Goal: Task Accomplishment & Management: Use online tool/utility

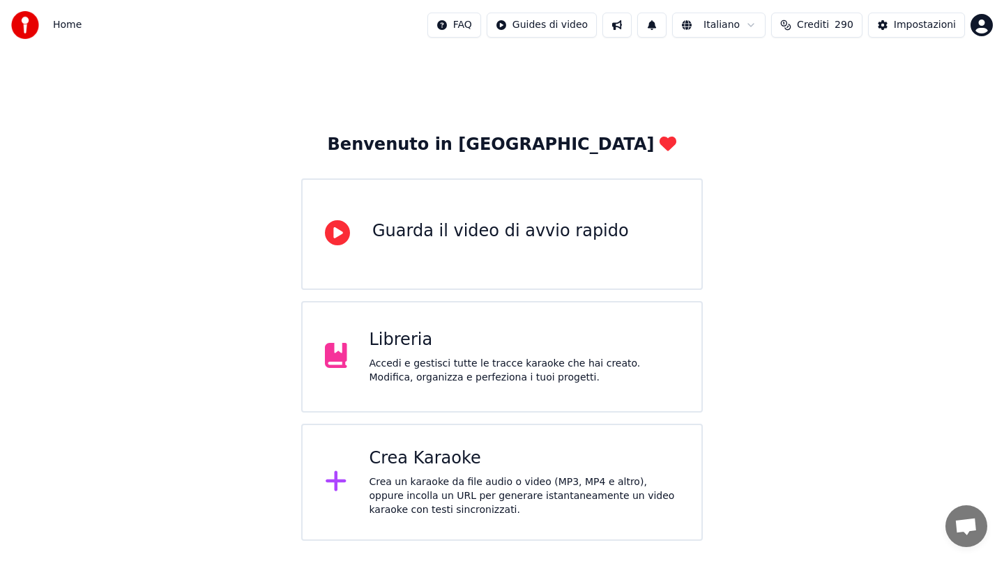
click at [481, 449] on div "Crea Karaoke" at bounding box center [524, 458] width 310 height 22
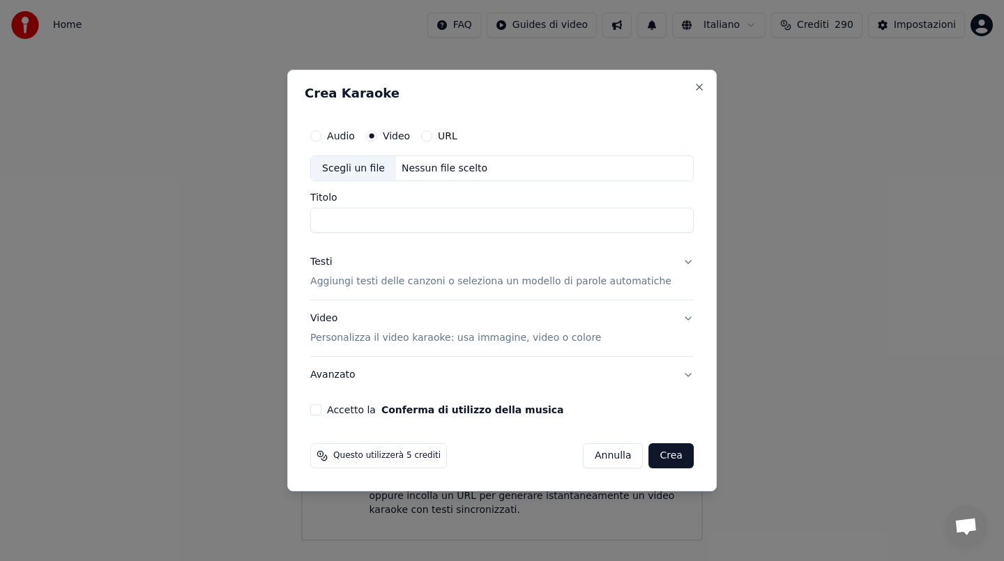
click at [445, 171] on div "Nessun file scelto" at bounding box center [444, 169] width 97 height 14
type input "**********"
click at [332, 259] on div "Testi" at bounding box center [321, 263] width 22 height 14
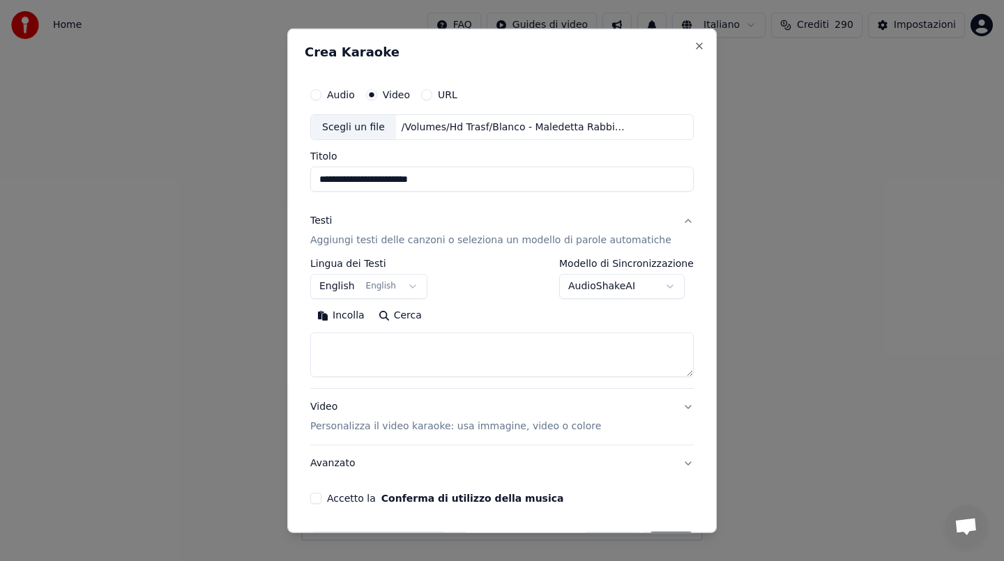
click at [355, 314] on button "Incolla" at bounding box center [340, 316] width 61 height 22
drag, startPoint x: 331, startPoint y: 358, endPoint x: 331, endPoint y: 332, distance: 25.8
click at [331, 332] on div "Cerca Cancella Espandi" at bounding box center [501, 341] width 383 height 72
type textarea "**********"
click at [321, 500] on button "Accetto la Conferma di utilizzo della musica" at bounding box center [315, 498] width 11 height 11
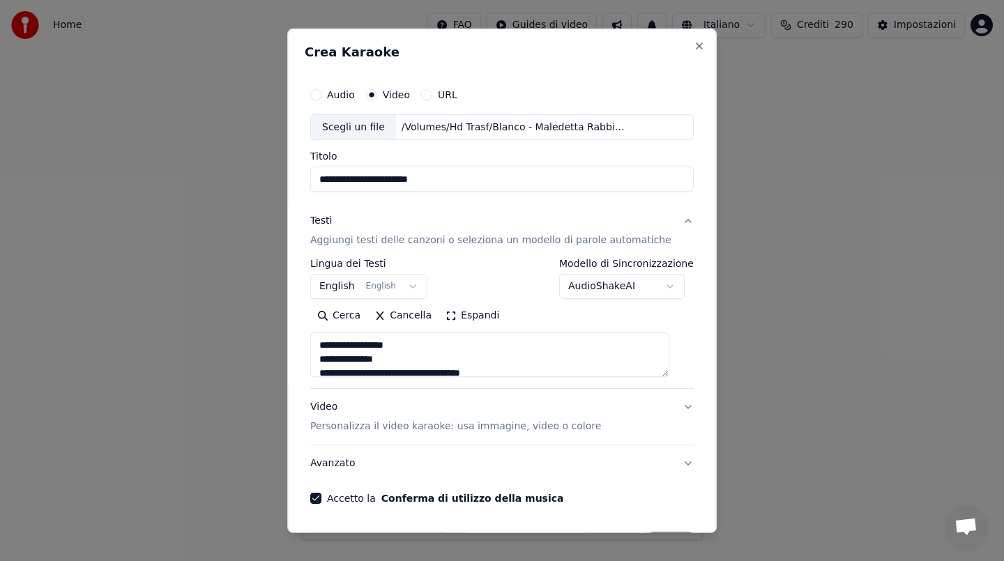
scroll to position [47, 0]
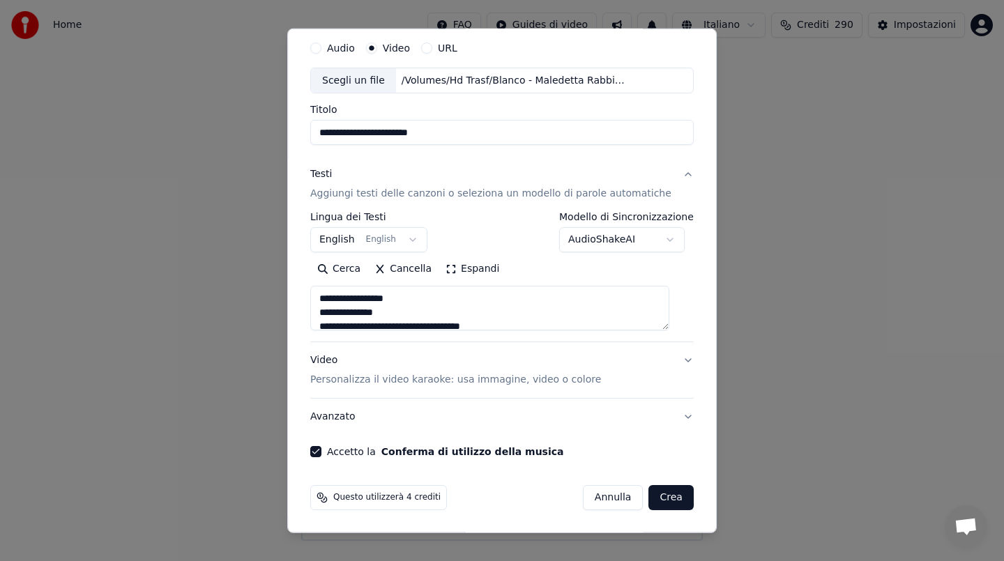
click at [666, 493] on button "Crea" at bounding box center [671, 497] width 45 height 25
select select "**"
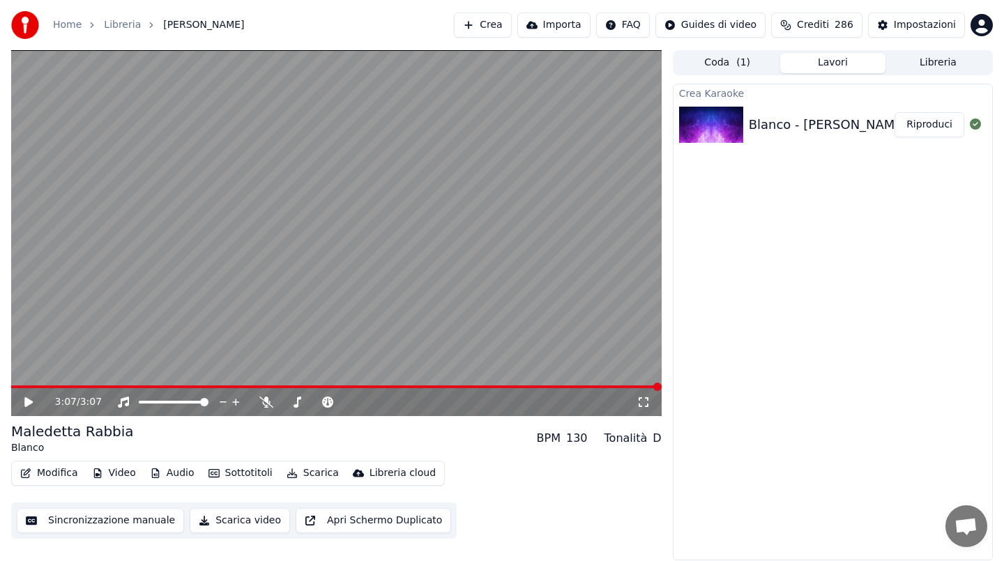
click at [943, 126] on button "Riproduci" at bounding box center [929, 124] width 70 height 25
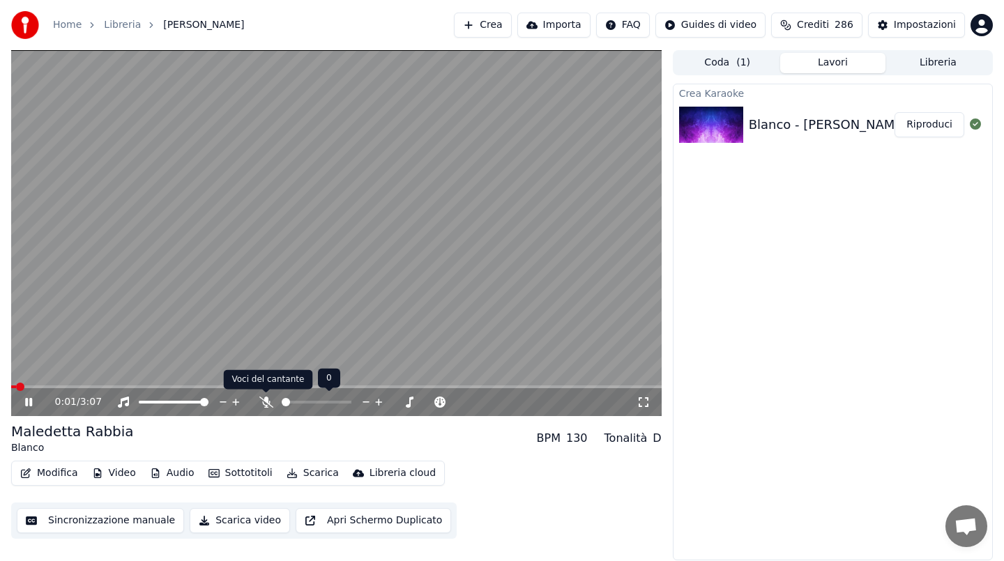
click at [270, 395] on div at bounding box center [322, 402] width 126 height 14
click at [261, 399] on icon at bounding box center [266, 402] width 14 height 11
click at [67, 389] on div "0:03 / 3:07" at bounding box center [336, 402] width 650 height 28
click at [68, 382] on video at bounding box center [336, 233] width 650 height 366
click at [68, 385] on span at bounding box center [336, 386] width 650 height 3
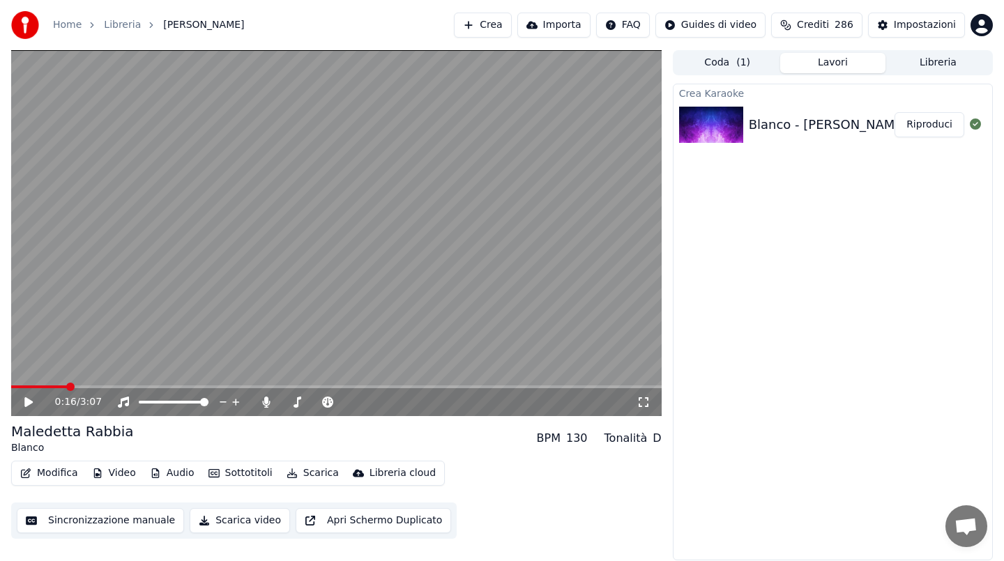
click at [125, 293] on video at bounding box center [336, 233] width 650 height 366
click at [282, 205] on video at bounding box center [336, 233] width 650 height 366
click at [315, 470] on button "Scarica" at bounding box center [312, 473] width 63 height 20
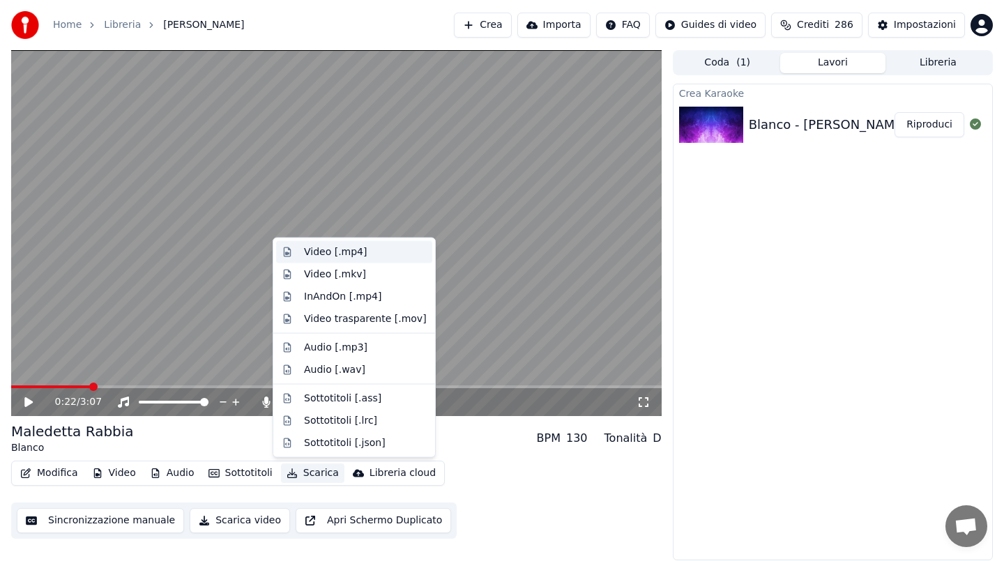
click at [353, 251] on div "Video [.mp4]" at bounding box center [335, 252] width 63 height 14
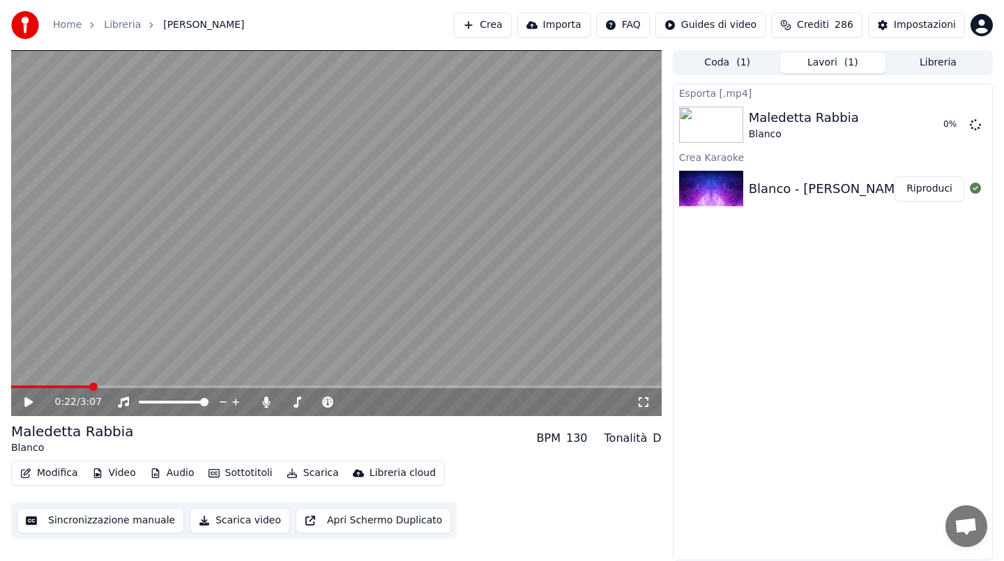
click at [507, 23] on button "Crea" at bounding box center [482, 25] width 57 height 25
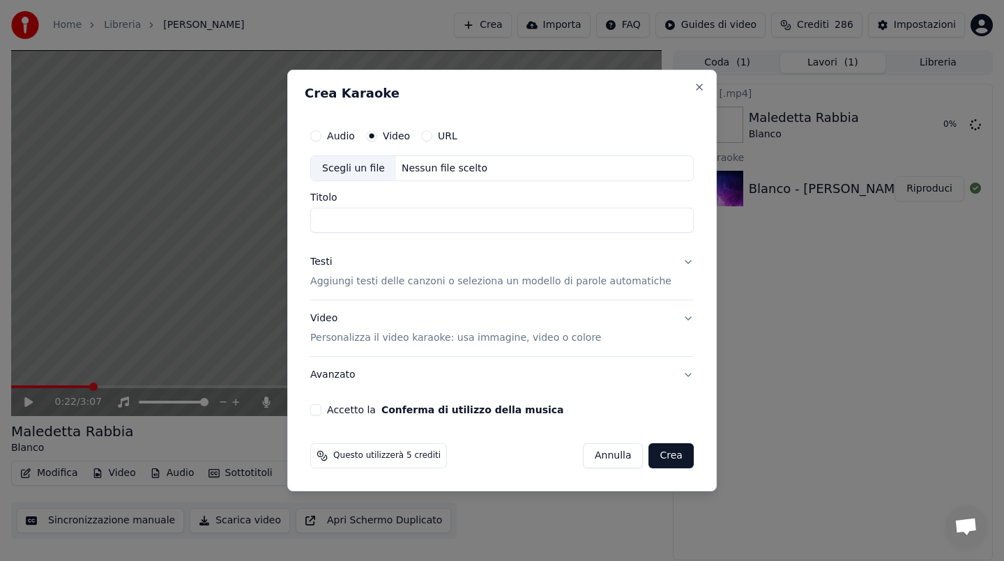
click at [436, 166] on div "Nessun file scelto" at bounding box center [444, 169] width 97 height 14
type input "**********"
click at [365, 214] on input "**********" at bounding box center [501, 220] width 383 height 25
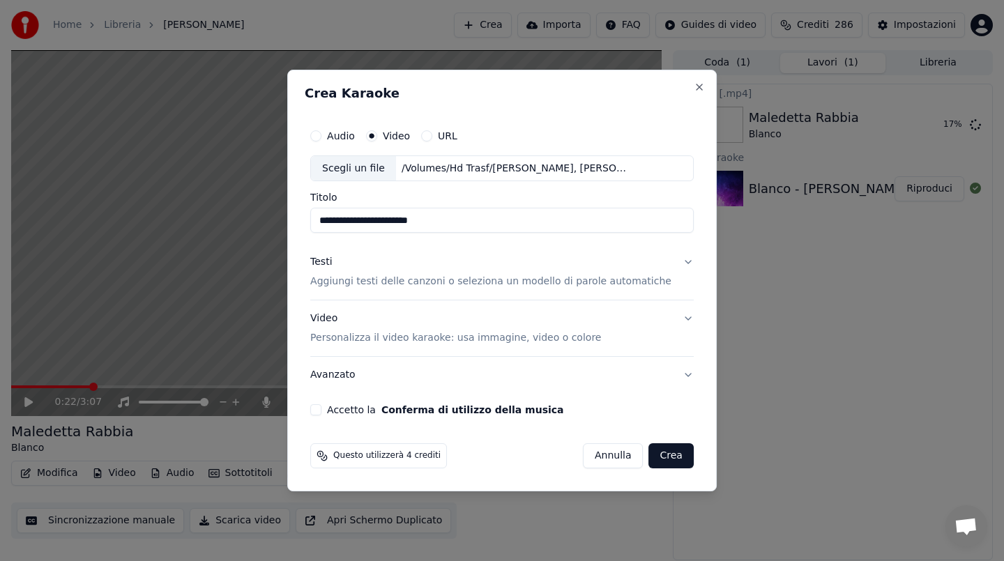
click at [330, 269] on div "Testi" at bounding box center [321, 263] width 22 height 14
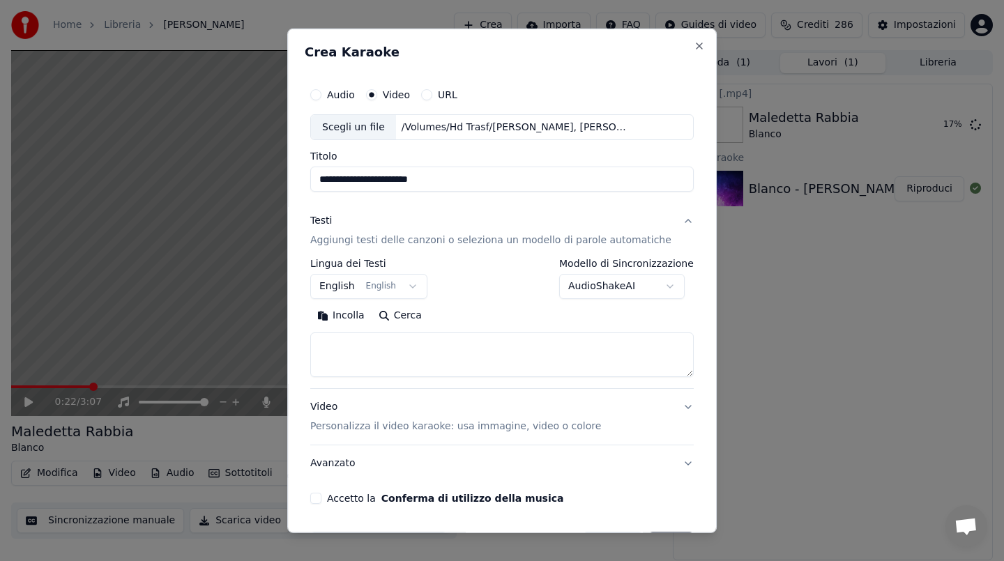
click at [347, 316] on button "Incolla" at bounding box center [340, 316] width 61 height 22
drag, startPoint x: 330, startPoint y: 370, endPoint x: 325, endPoint y: 335, distance: 35.8
click at [325, 335] on textarea at bounding box center [489, 354] width 359 height 45
type textarea "**********"
click at [321, 496] on button "Accetto la Conferma di utilizzo della musica" at bounding box center [315, 498] width 11 height 11
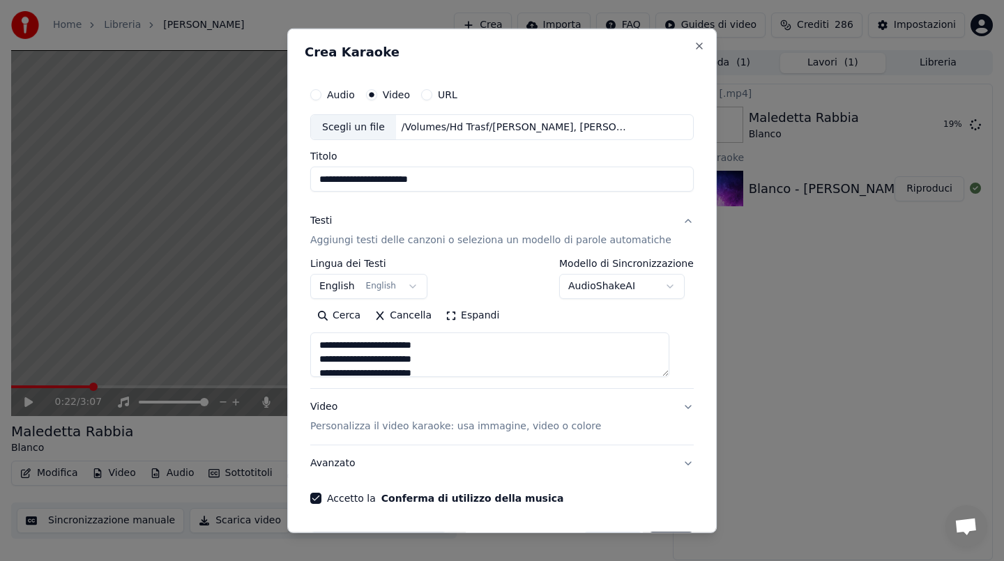
scroll to position [47, 0]
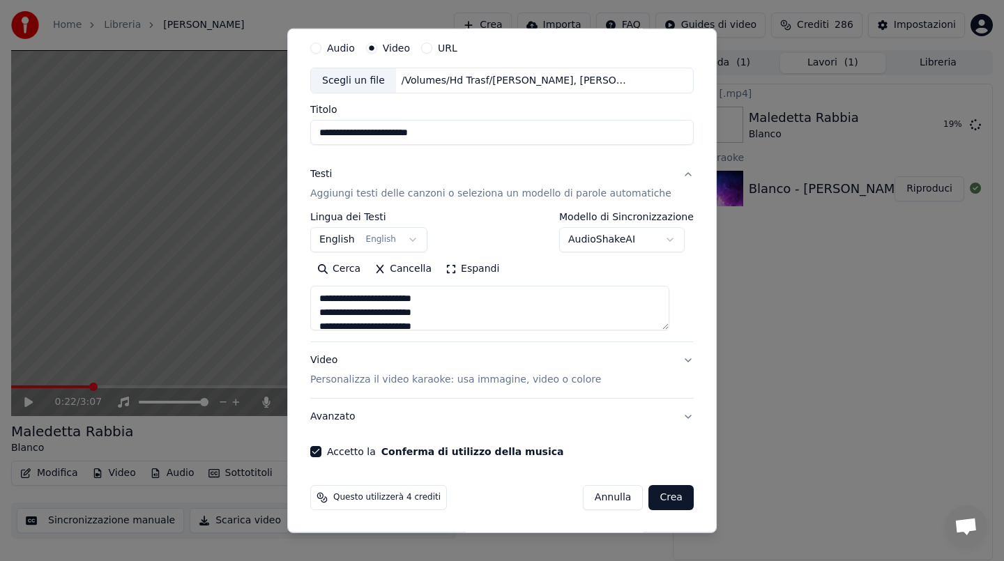
click at [649, 492] on button "Crea" at bounding box center [671, 497] width 45 height 25
select select "**"
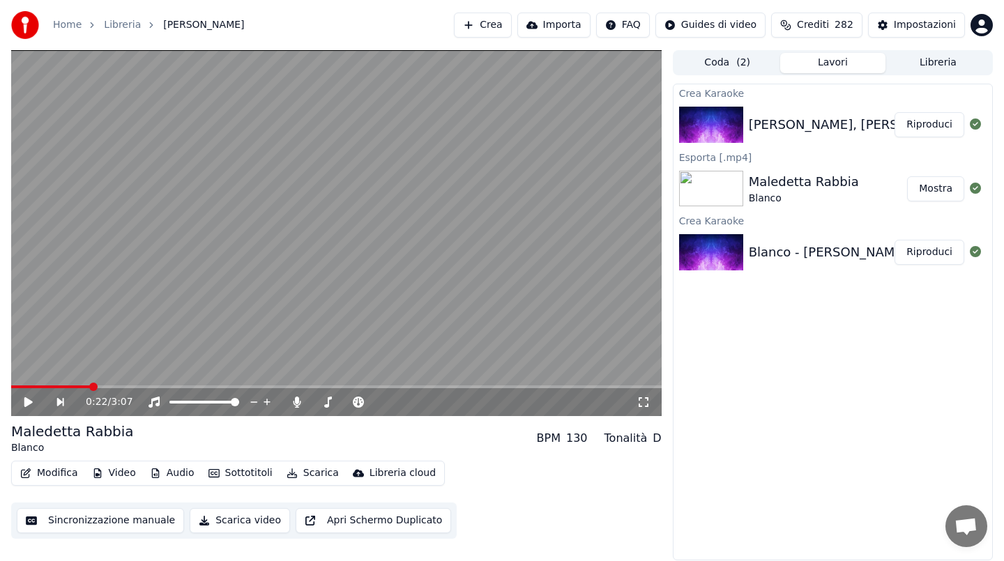
click at [919, 125] on button "Riproduci" at bounding box center [929, 124] width 70 height 25
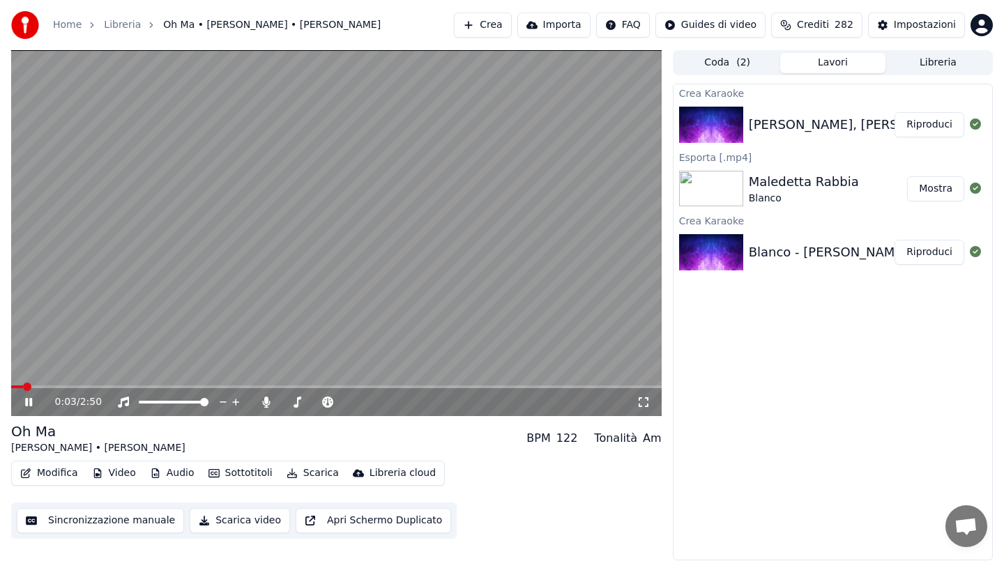
click at [105, 384] on video at bounding box center [336, 233] width 650 height 366
click at [87, 385] on span at bounding box center [336, 386] width 650 height 3
click at [92, 351] on video at bounding box center [336, 233] width 650 height 366
click at [53, 388] on span at bounding box center [53, 386] width 84 height 3
click at [48, 387] on span at bounding box center [30, 386] width 38 height 3
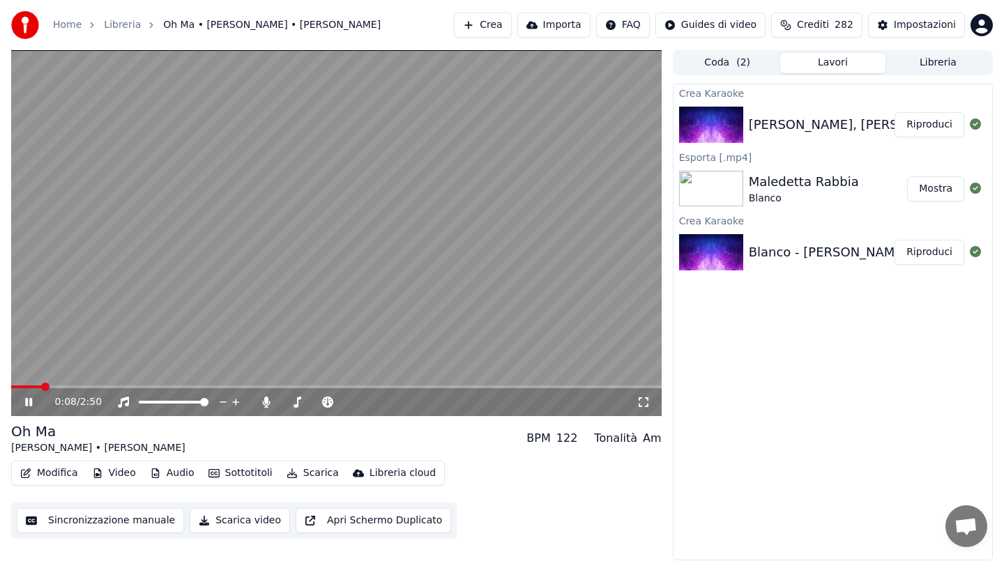
click at [42, 386] on span at bounding box center [26, 386] width 31 height 3
click at [37, 386] on span at bounding box center [24, 386] width 26 height 3
click at [289, 217] on video at bounding box center [336, 233] width 650 height 366
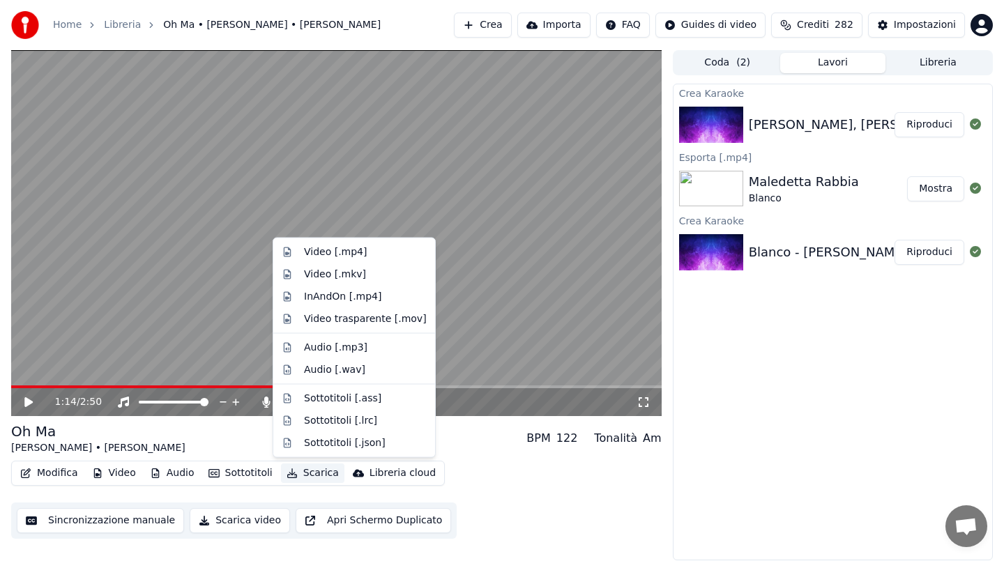
click at [306, 470] on button "Scarica" at bounding box center [312, 473] width 63 height 20
click at [337, 256] on div "Video [.mp4]" at bounding box center [335, 252] width 63 height 14
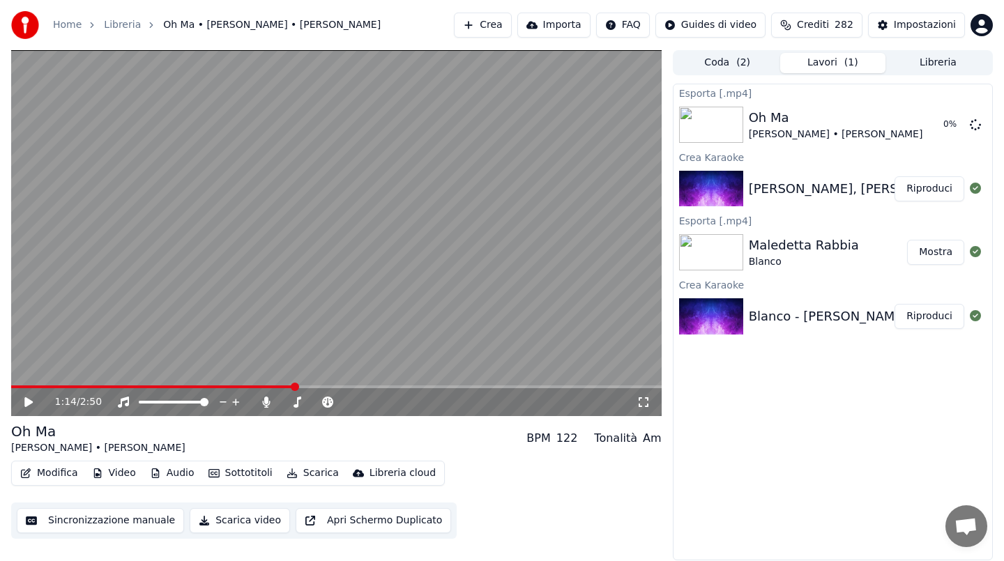
click at [501, 29] on button "Crea" at bounding box center [482, 25] width 57 height 25
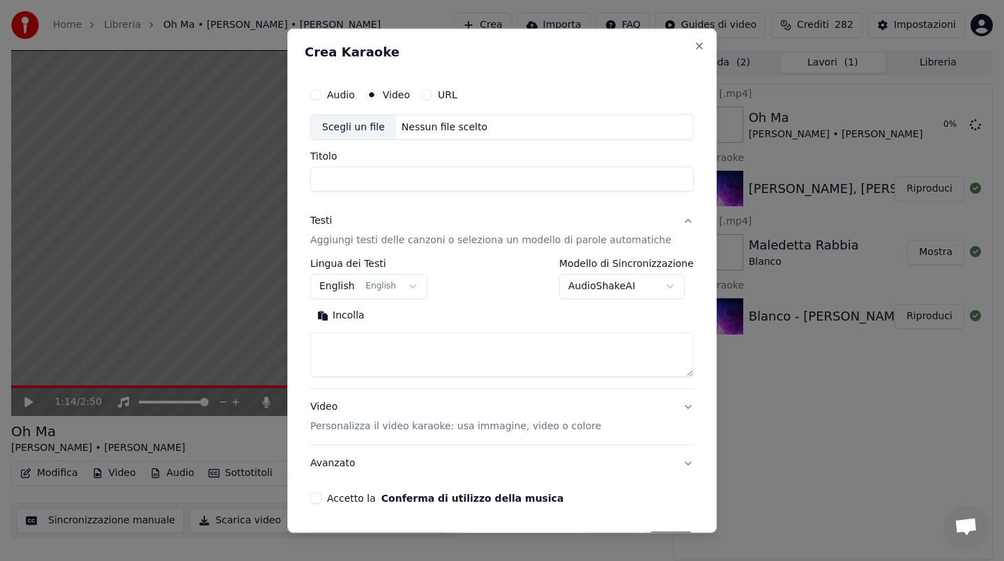
click at [429, 121] on div "Nessun file scelto" at bounding box center [444, 127] width 97 height 14
type input "**********"
drag, startPoint x: 450, startPoint y: 182, endPoint x: 326, endPoint y: 178, distance: 123.4
click at [326, 178] on input "**********" at bounding box center [501, 179] width 383 height 25
click at [351, 314] on button "Incolla" at bounding box center [340, 316] width 61 height 22
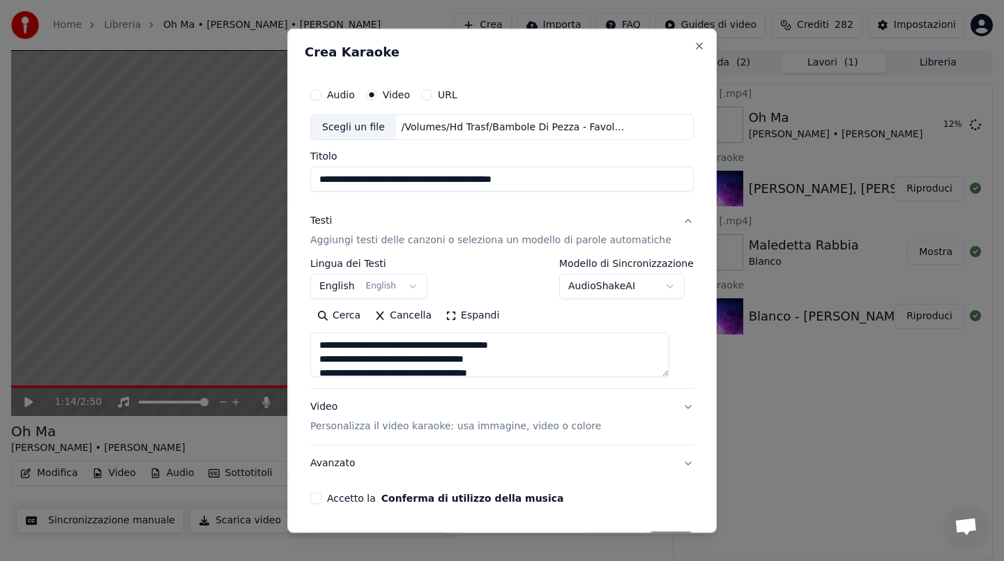
drag, startPoint x: 330, startPoint y: 357, endPoint x: 330, endPoint y: 337, distance: 19.5
click at [330, 337] on textarea at bounding box center [489, 354] width 359 height 45
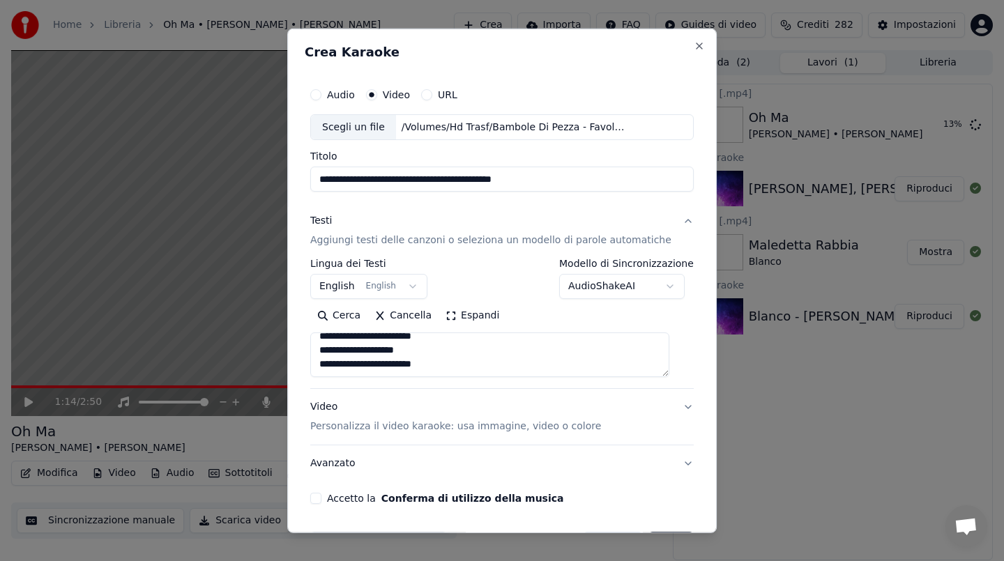
type textarea "**********"
click at [321, 497] on button "Accetto la Conferma di utilizzo della musica" at bounding box center [315, 498] width 11 height 11
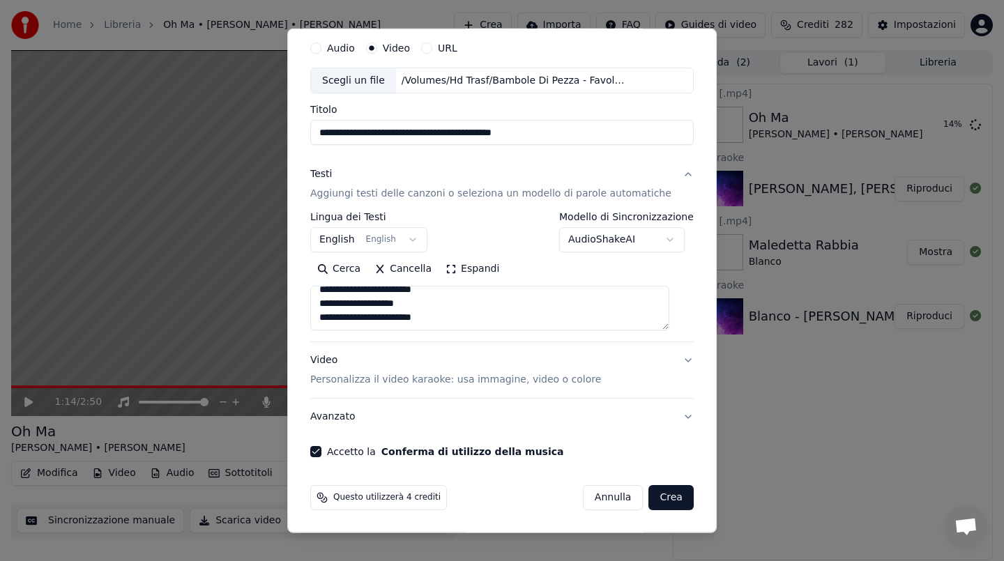
click at [666, 496] on button "Crea" at bounding box center [671, 497] width 45 height 25
select select "**"
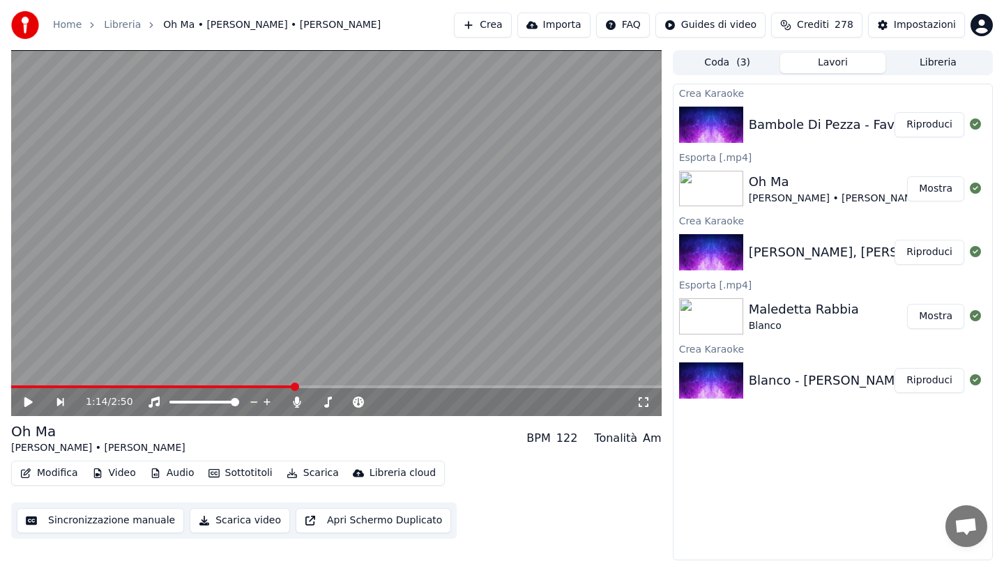
click at [945, 116] on button "Riproduci" at bounding box center [929, 124] width 70 height 25
click at [371, 273] on video at bounding box center [336, 233] width 650 height 366
click at [304, 470] on button "Scarica" at bounding box center [312, 473] width 63 height 20
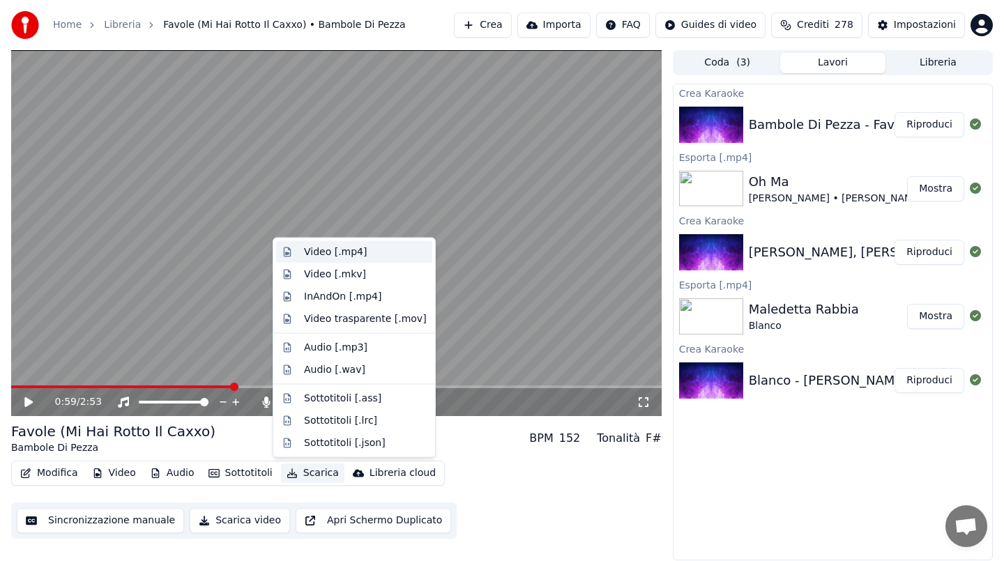
click at [345, 252] on div "Video [.mp4]" at bounding box center [335, 252] width 63 height 14
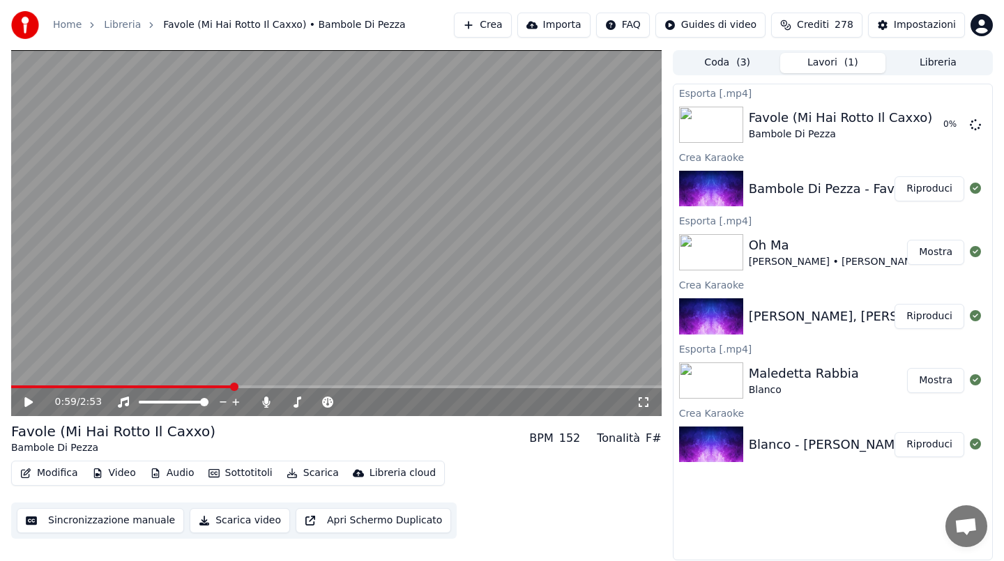
click at [834, 25] on button "Crediti 278" at bounding box center [816, 25] width 91 height 25
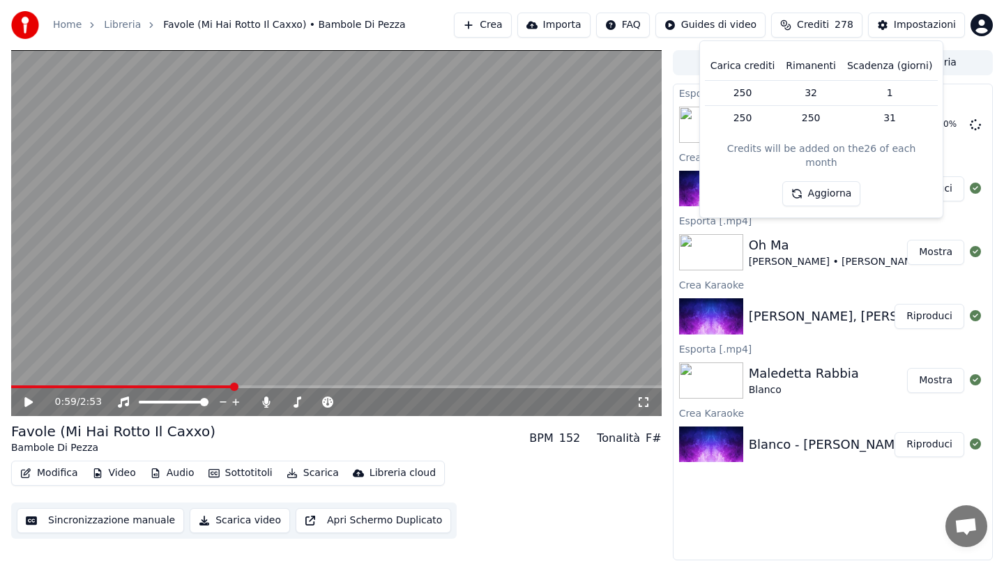
click at [834, 25] on button "Crediti 278" at bounding box center [816, 25] width 91 height 25
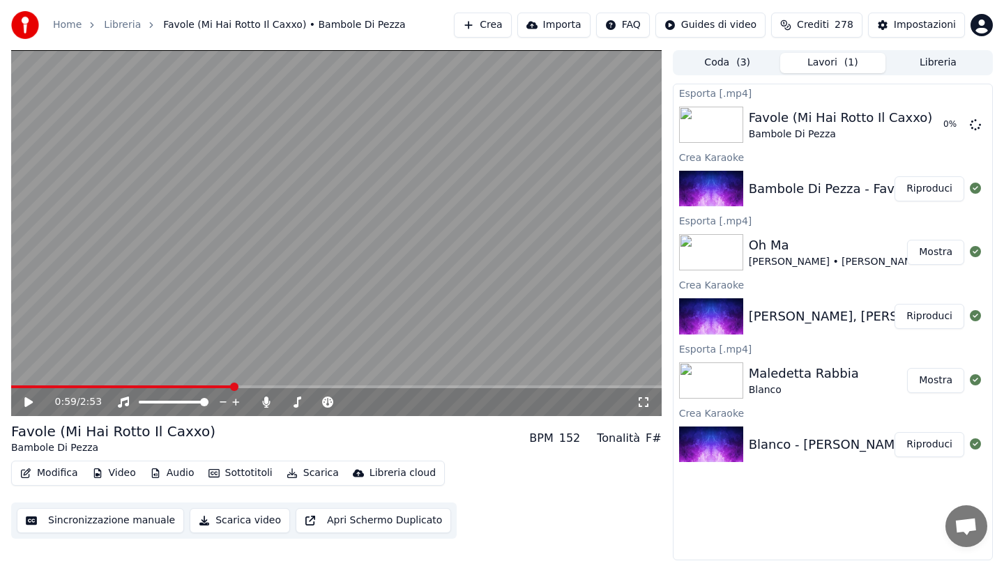
click at [511, 26] on button "Crea" at bounding box center [482, 25] width 57 height 25
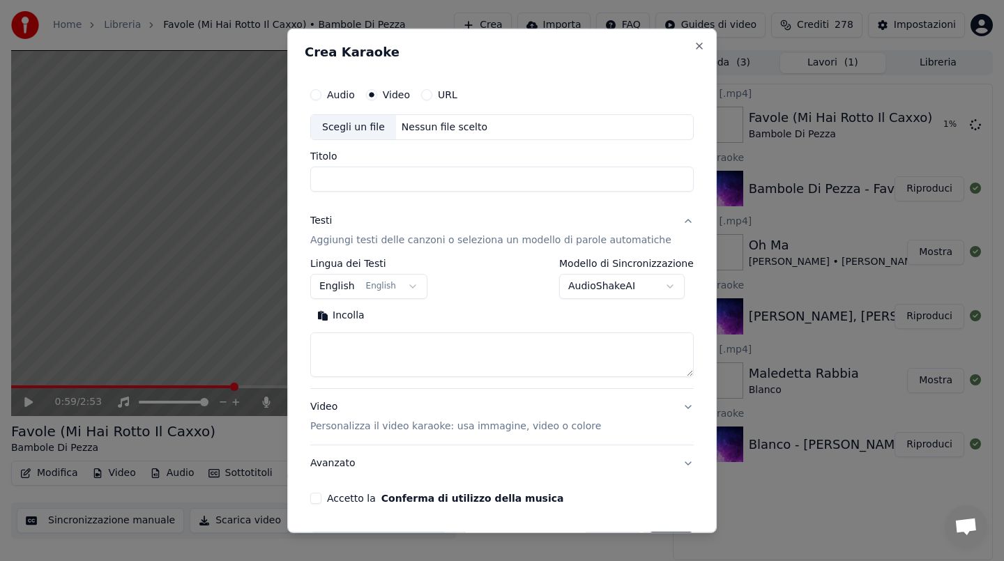
click at [450, 130] on div "Nessun file scelto" at bounding box center [444, 127] width 97 height 14
type input "**********"
drag, startPoint x: 405, startPoint y: 177, endPoint x: 273, endPoint y: 170, distance: 132.6
click at [273, 170] on body "**********" at bounding box center [502, 280] width 1004 height 561
click at [355, 314] on button "Incolla" at bounding box center [340, 316] width 61 height 22
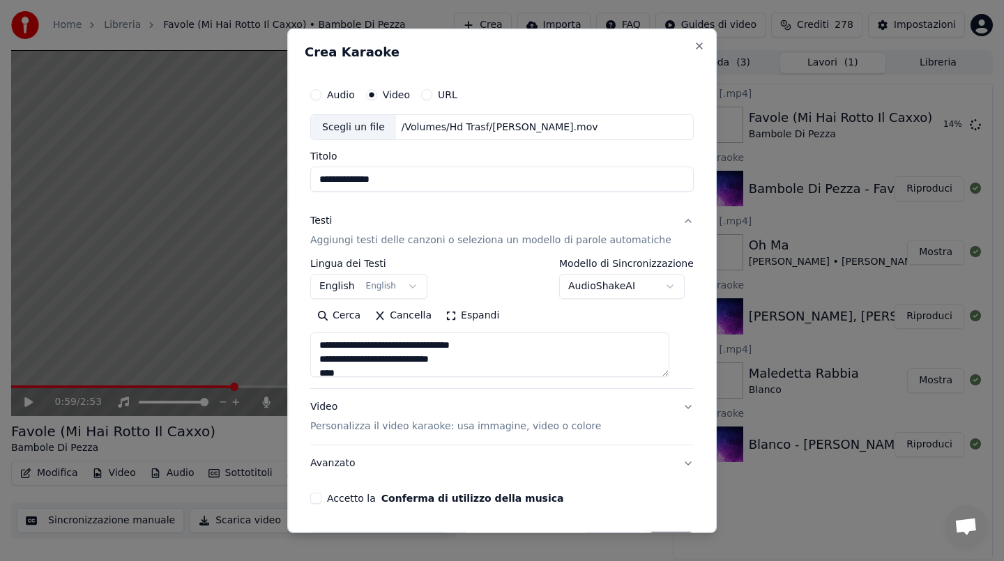
drag, startPoint x: 333, startPoint y: 361, endPoint x: 333, endPoint y: 324, distance: 36.9
click at [333, 324] on div "Cerca Cancella Espandi" at bounding box center [501, 341] width 383 height 72
type textarea "**********"
click at [321, 498] on button "Accetto la Conferma di utilizzo della musica" at bounding box center [315, 498] width 11 height 11
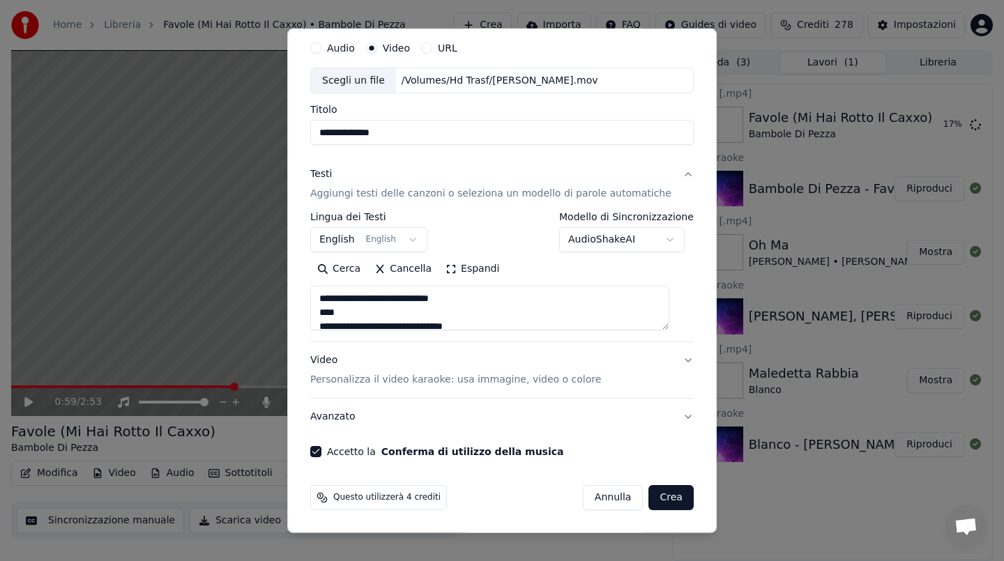
click at [654, 491] on button "Crea" at bounding box center [671, 497] width 45 height 25
select select "**"
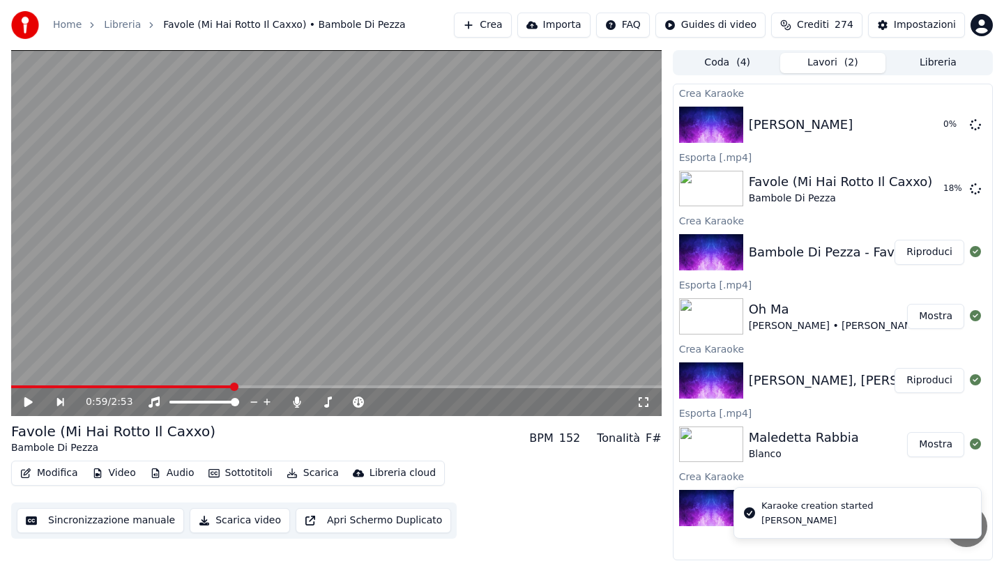
click at [836, 27] on button "Crediti 274" at bounding box center [816, 25] width 91 height 25
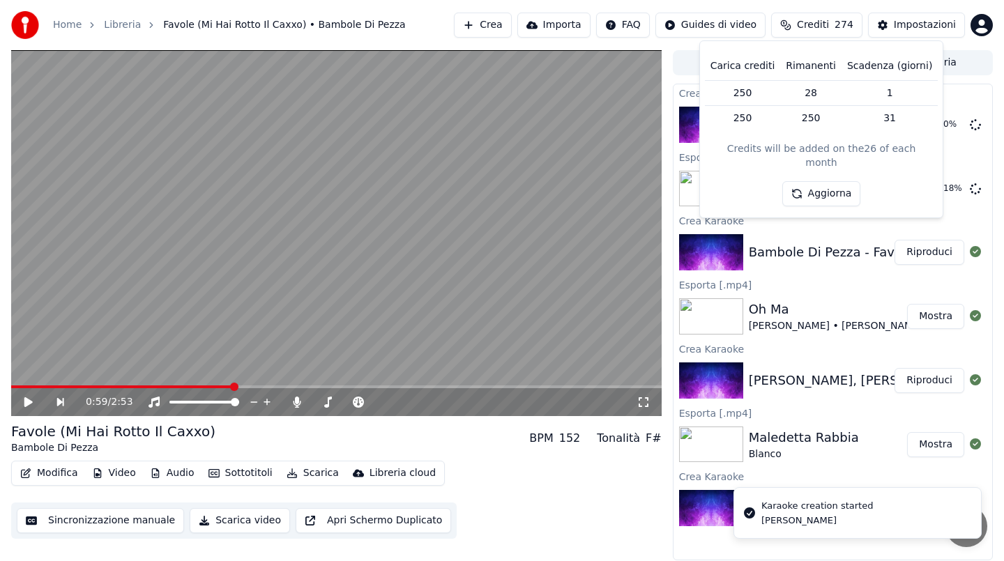
click at [836, 27] on button "Crediti 274" at bounding box center [816, 25] width 91 height 25
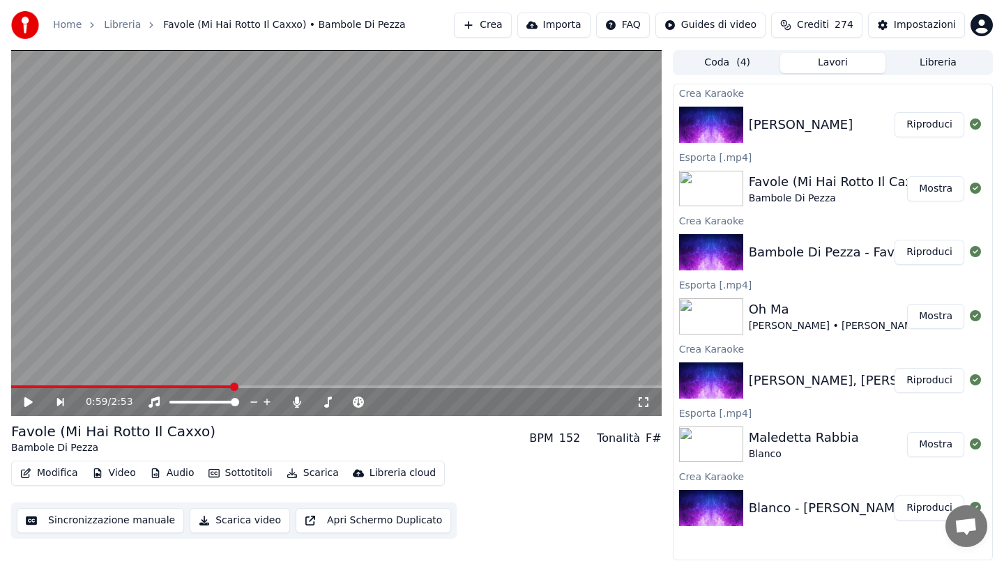
click at [910, 121] on button "Riproduci" at bounding box center [929, 124] width 70 height 25
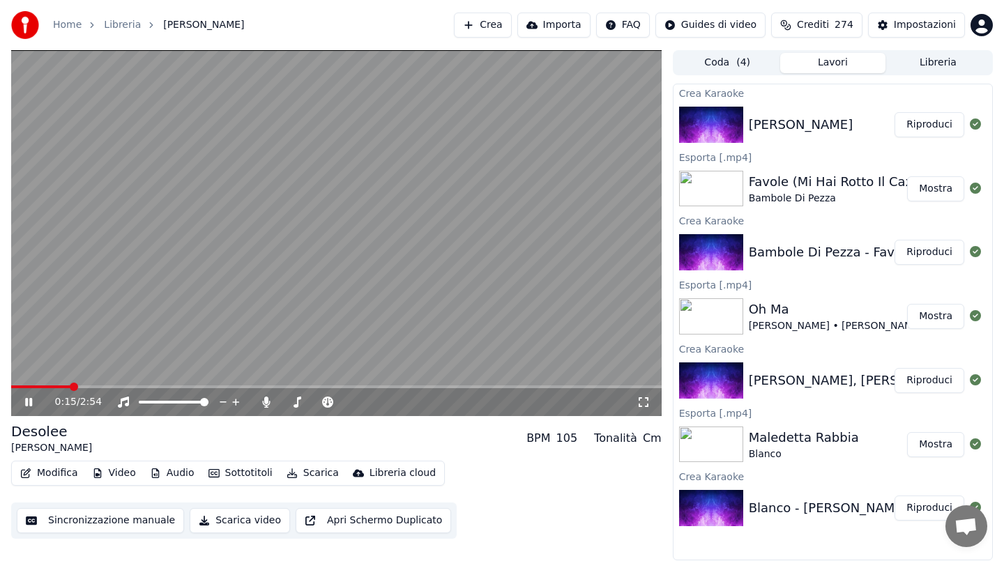
click at [381, 385] on span at bounding box center [336, 386] width 650 height 3
click at [391, 233] on video at bounding box center [336, 233] width 650 height 366
click at [304, 474] on button "Scarica" at bounding box center [312, 473] width 63 height 20
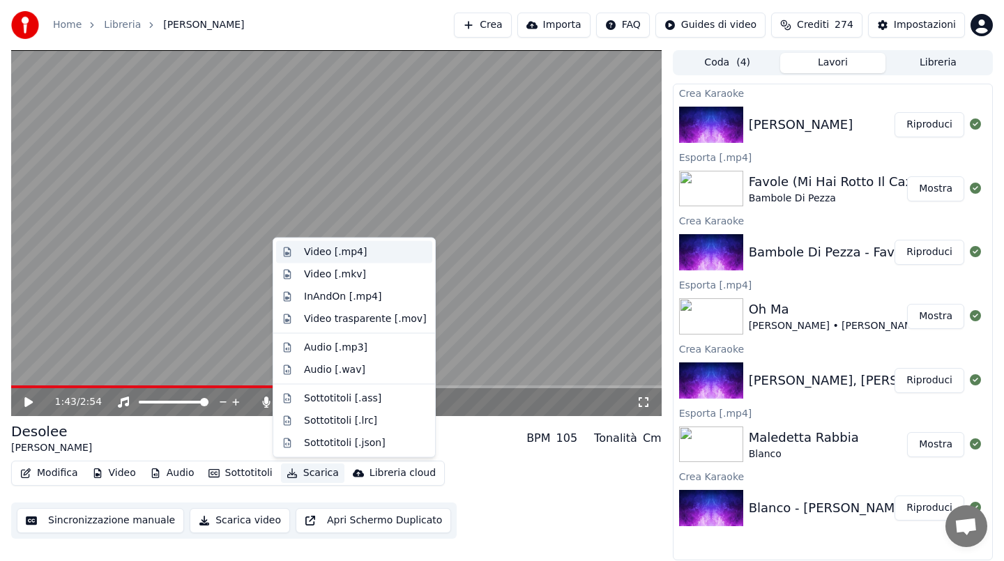
click at [346, 252] on div "Video [.mp4]" at bounding box center [335, 252] width 63 height 14
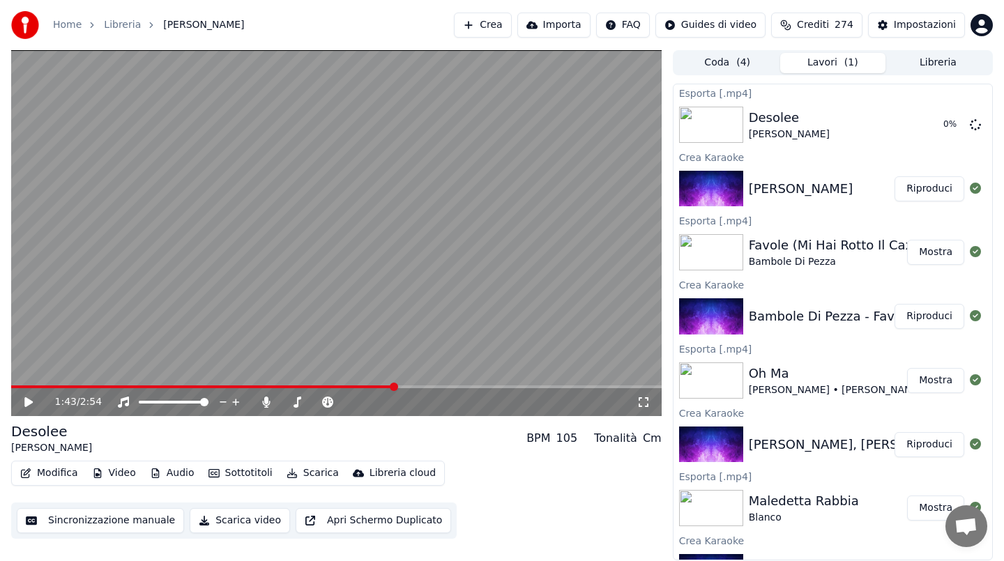
click at [490, 31] on button "Crea" at bounding box center [482, 25] width 57 height 25
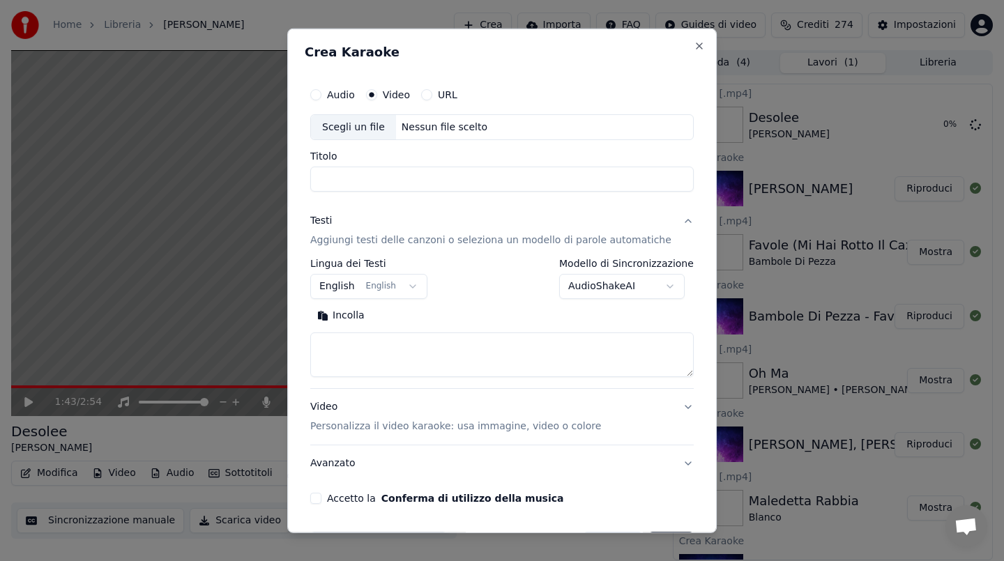
click at [443, 126] on div "Nessun file scelto" at bounding box center [444, 127] width 97 height 14
type input "**********"
click at [431, 183] on input "**********" at bounding box center [501, 179] width 383 height 25
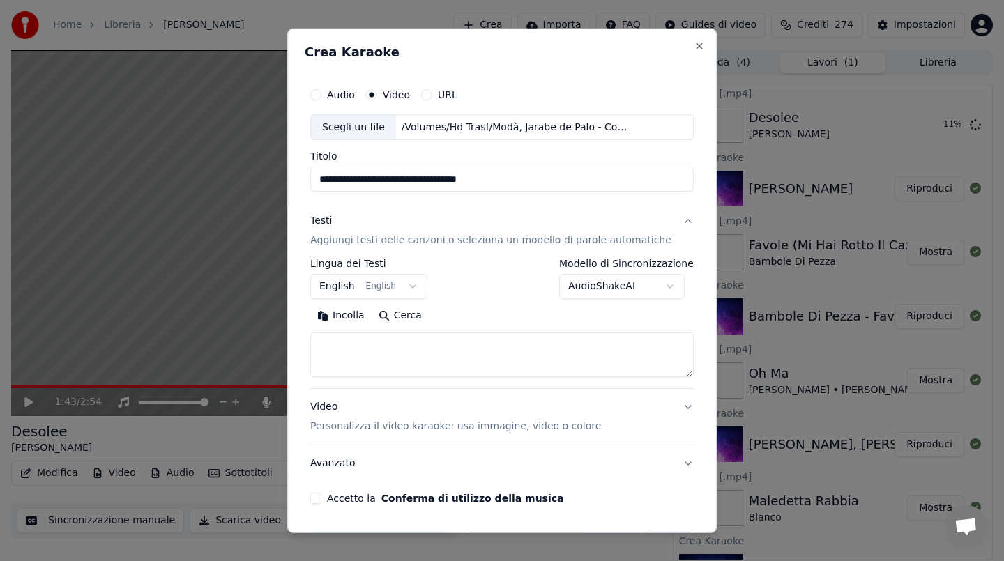
click at [360, 315] on button "Incolla" at bounding box center [340, 316] width 61 height 22
click at [357, 367] on textarea "**********" at bounding box center [489, 354] width 359 height 45
type textarea "**********"
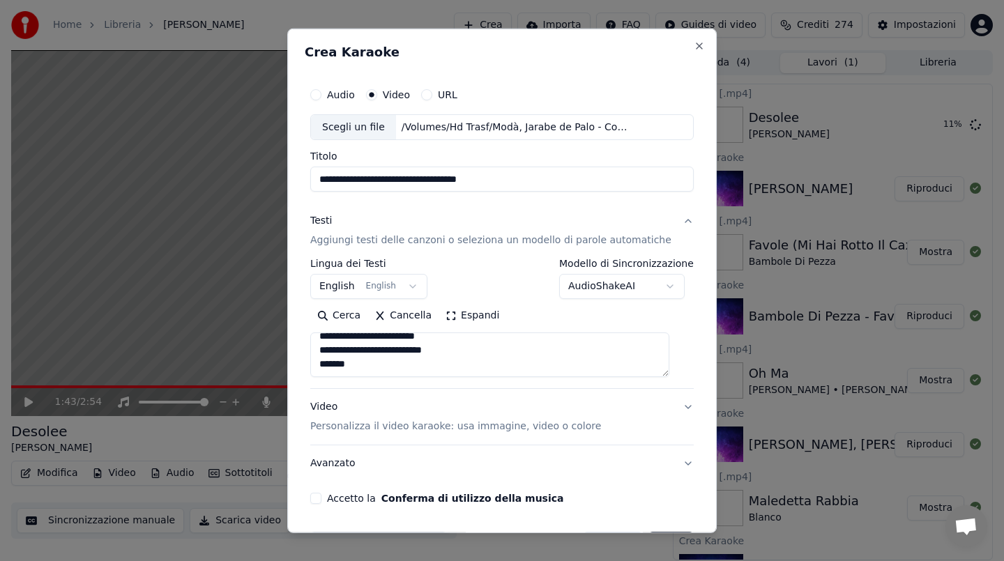
click at [321, 498] on button "Accetto la Conferma di utilizzo della musica" at bounding box center [315, 498] width 11 height 11
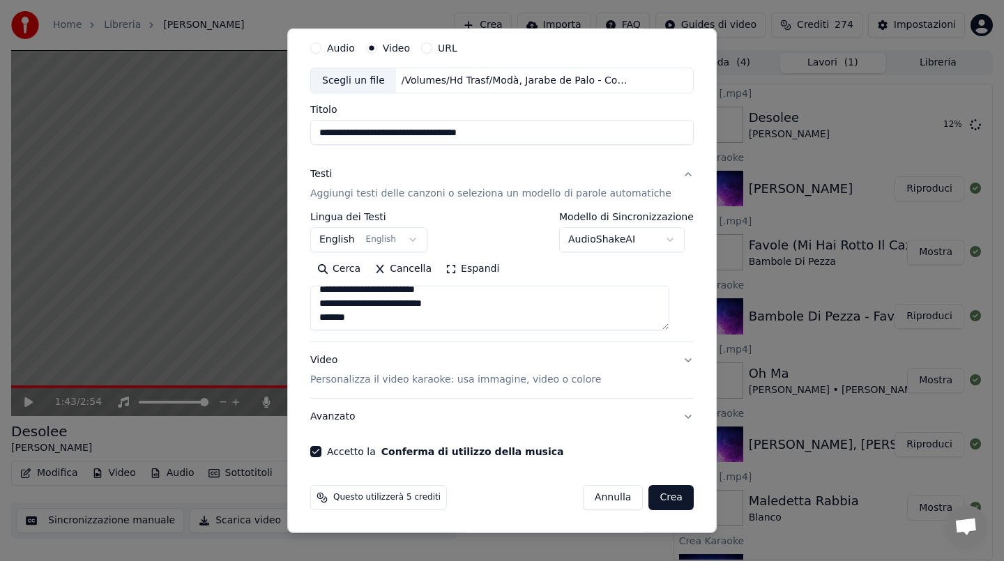
click at [664, 498] on button "Crea" at bounding box center [671, 497] width 45 height 25
select select "**"
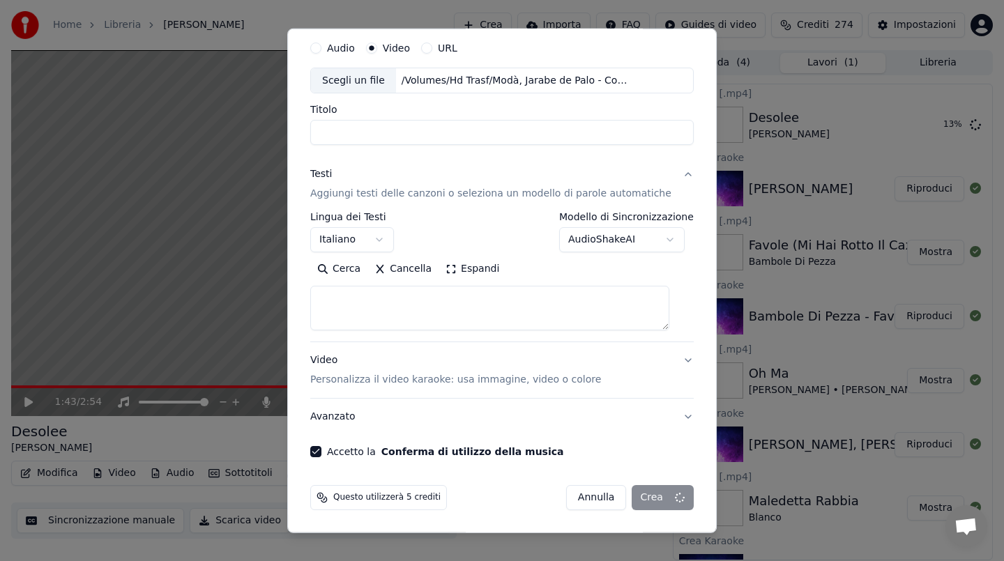
select select
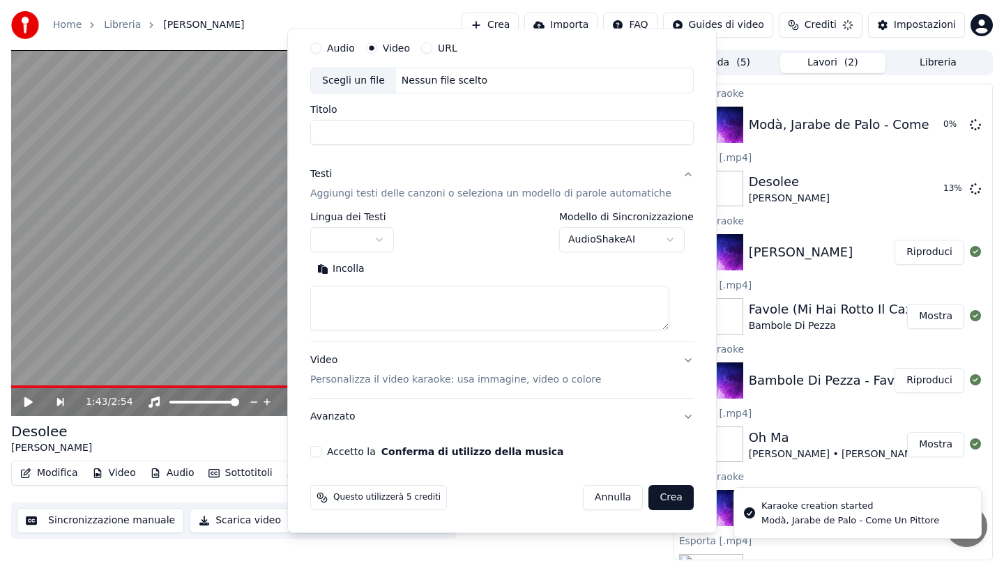
scroll to position [0, 0]
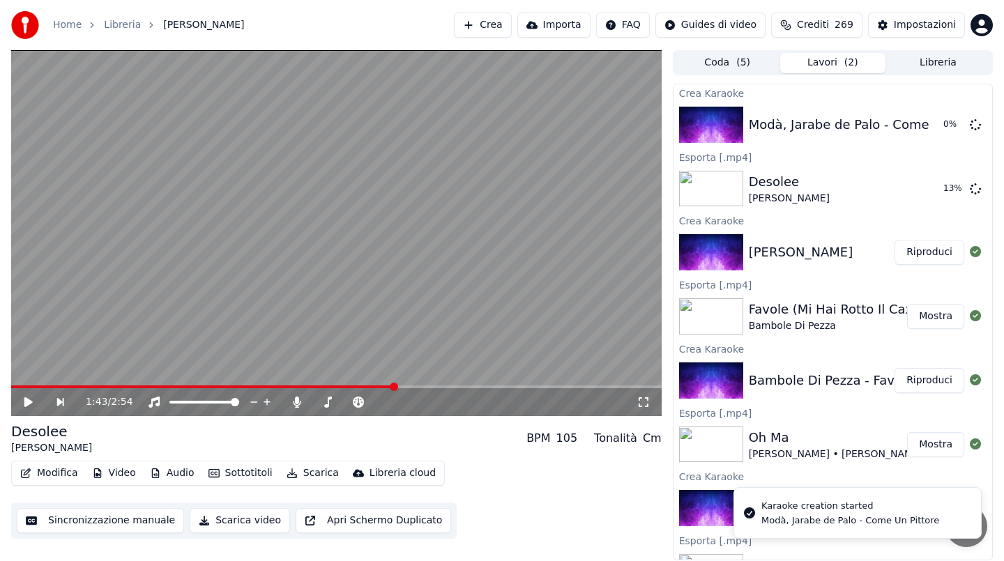
click at [826, 22] on span "Crediti" at bounding box center [813, 25] width 32 height 14
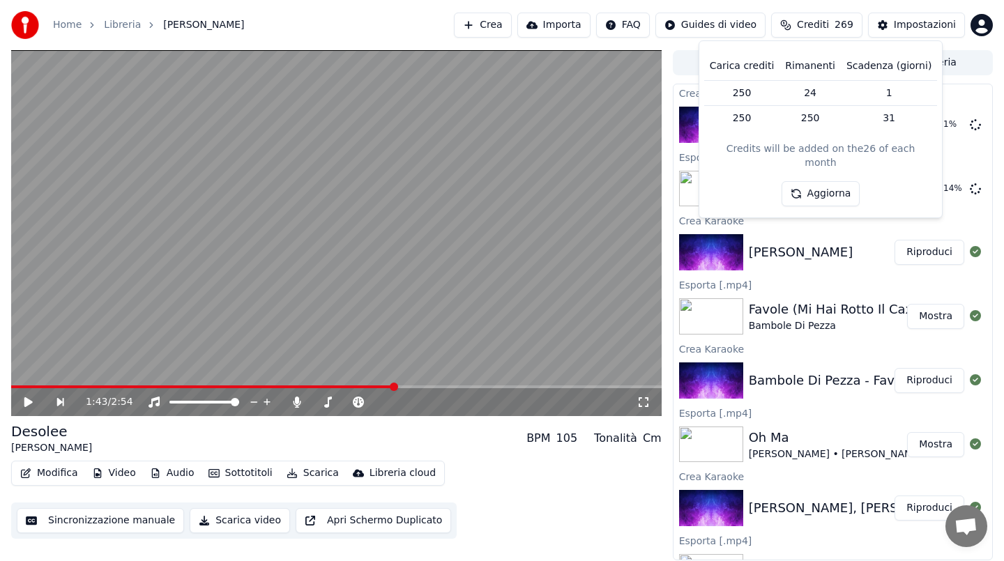
click at [826, 22] on span "Crediti" at bounding box center [813, 25] width 32 height 14
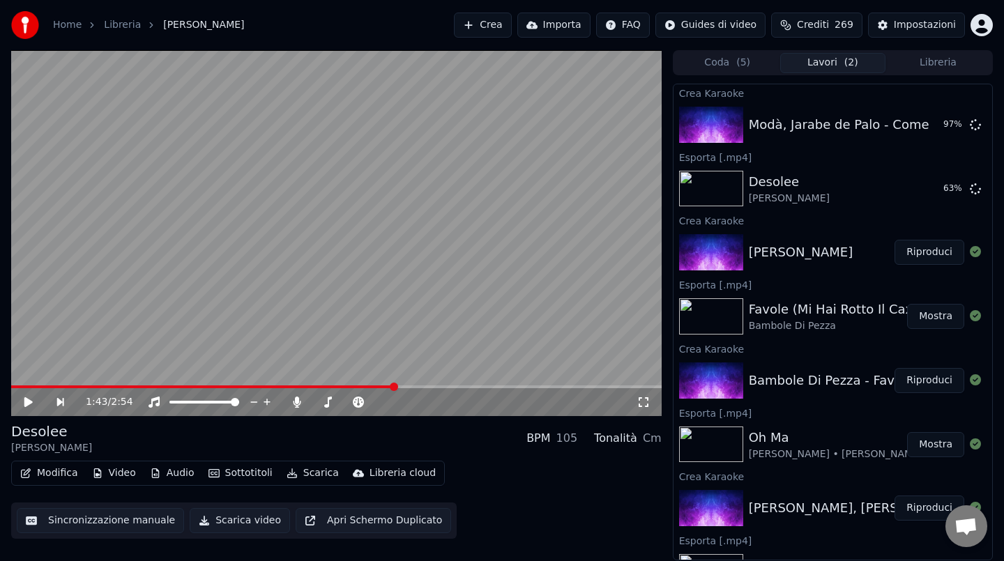
click at [836, 25] on button "Crediti 269" at bounding box center [816, 25] width 91 height 25
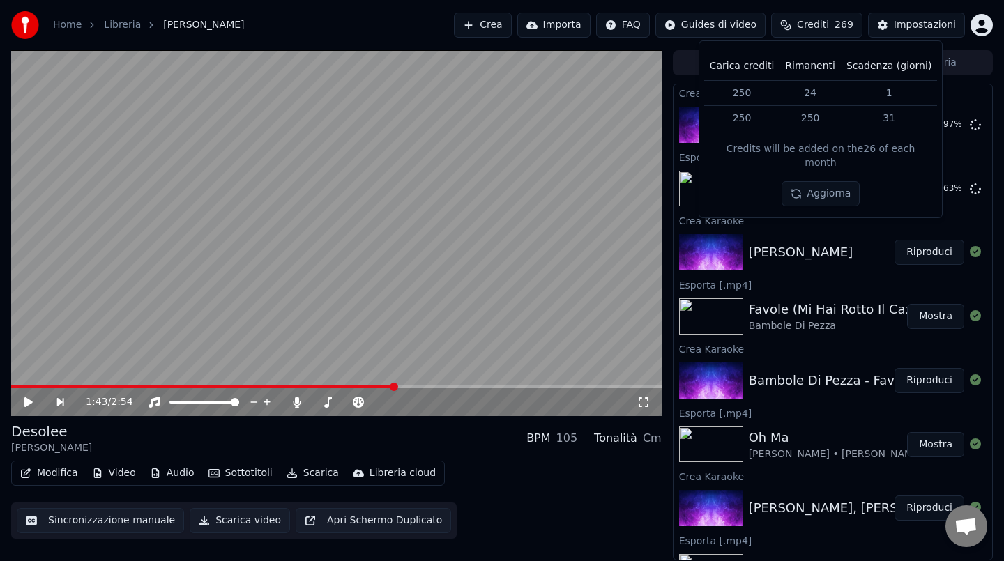
click at [836, 25] on button "Crediti 269" at bounding box center [816, 25] width 91 height 25
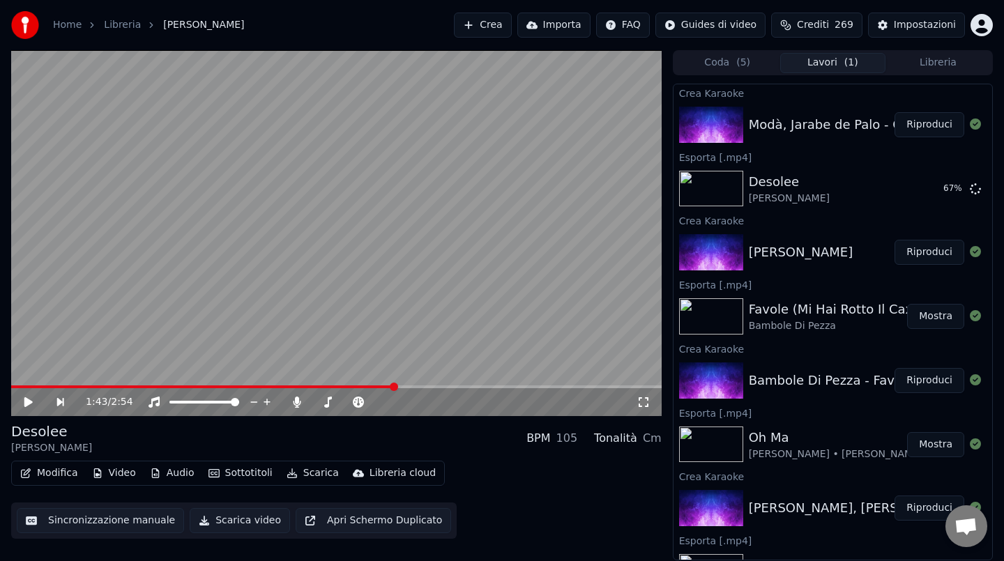
click at [937, 130] on button "Riproduci" at bounding box center [929, 124] width 70 height 25
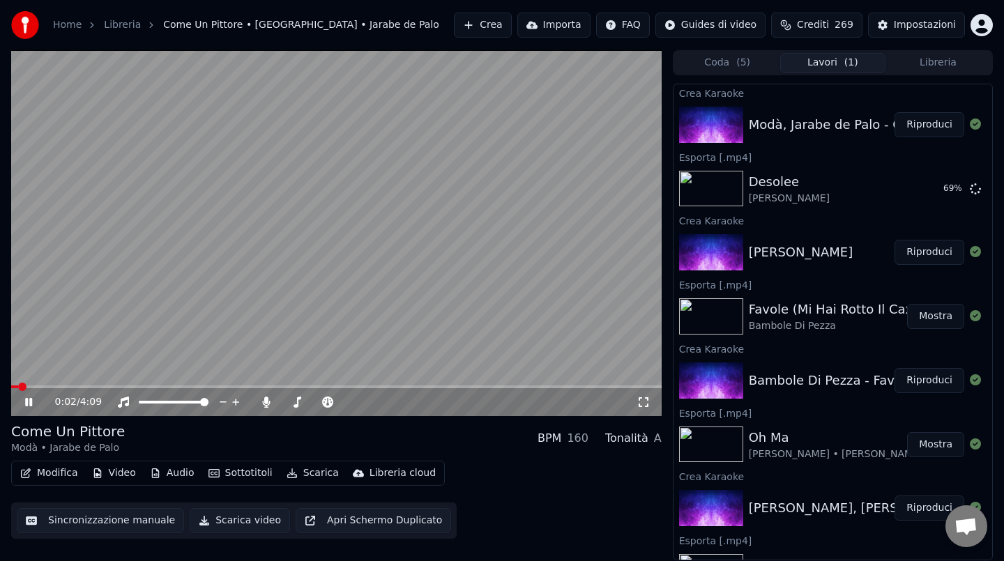
click at [104, 385] on span at bounding box center [336, 386] width 650 height 3
click at [247, 257] on video at bounding box center [336, 233] width 650 height 366
click at [305, 470] on button "Scarica" at bounding box center [312, 473] width 63 height 20
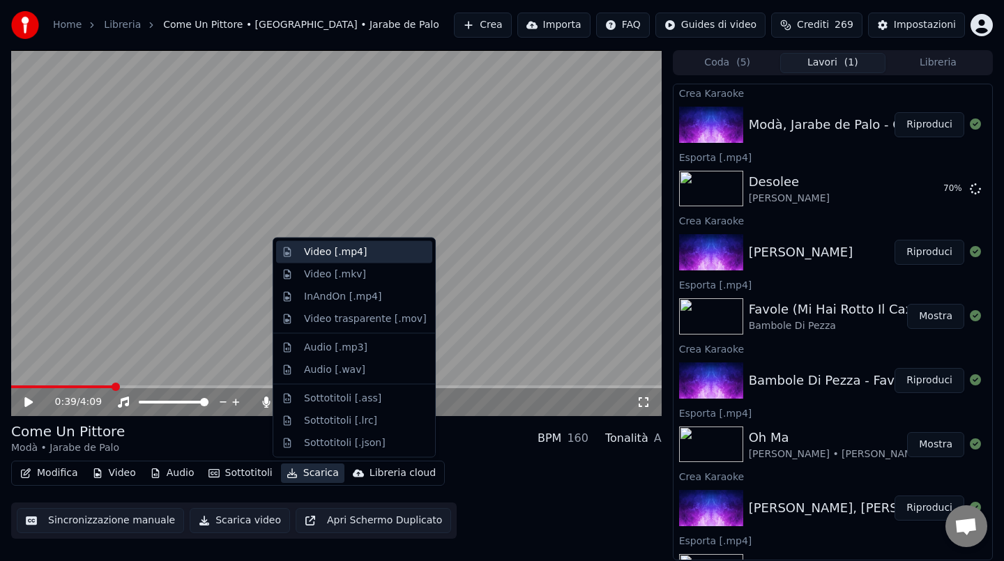
click at [322, 252] on div "Video [.mp4]" at bounding box center [335, 252] width 63 height 14
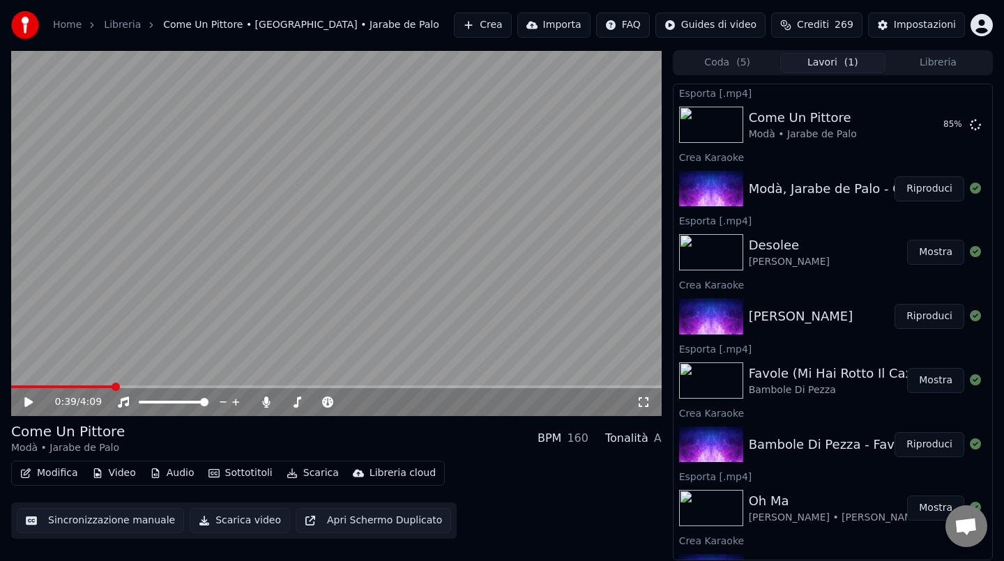
click at [496, 27] on button "Crea" at bounding box center [482, 25] width 57 height 25
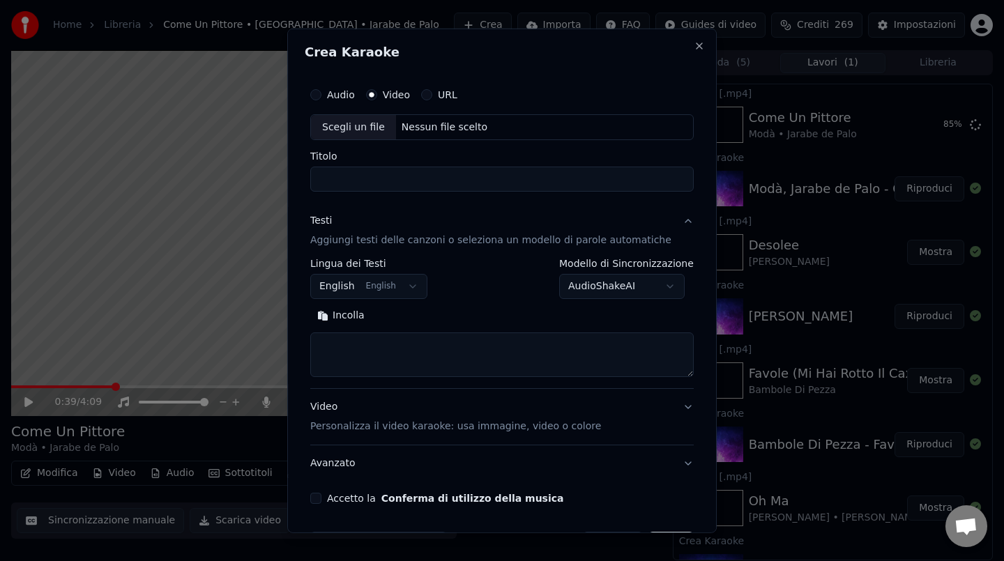
click at [469, 124] on div "Nessun file scelto" at bounding box center [444, 127] width 97 height 14
type input "**********"
click at [350, 314] on button "Incolla" at bounding box center [340, 316] width 61 height 22
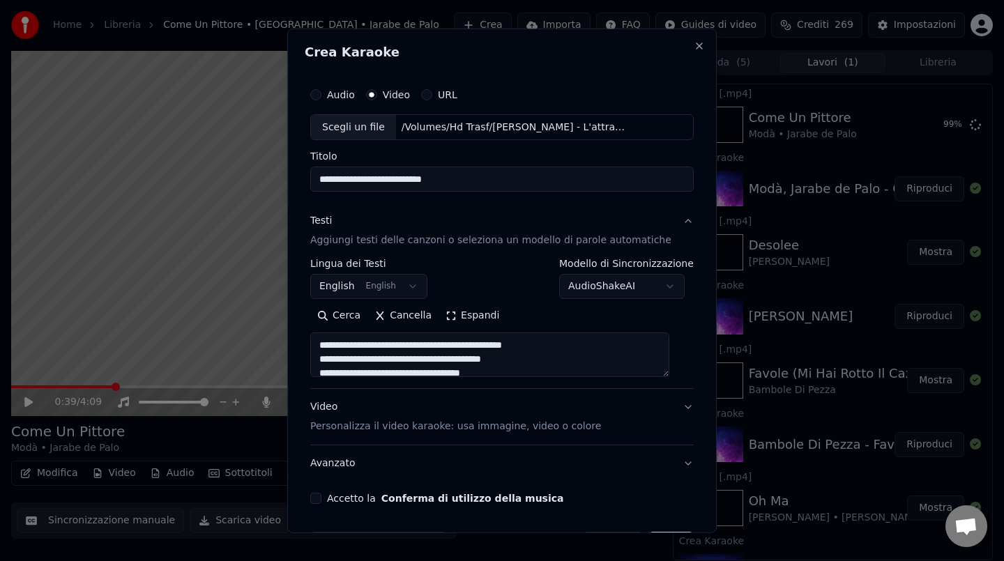
drag, startPoint x: 330, startPoint y: 358, endPoint x: 330, endPoint y: 339, distance: 18.8
click at [330, 339] on textarea at bounding box center [489, 354] width 359 height 45
type textarea "**********"
click at [321, 498] on button "Accetto la Conferma di utilizzo della musica" at bounding box center [315, 498] width 11 height 11
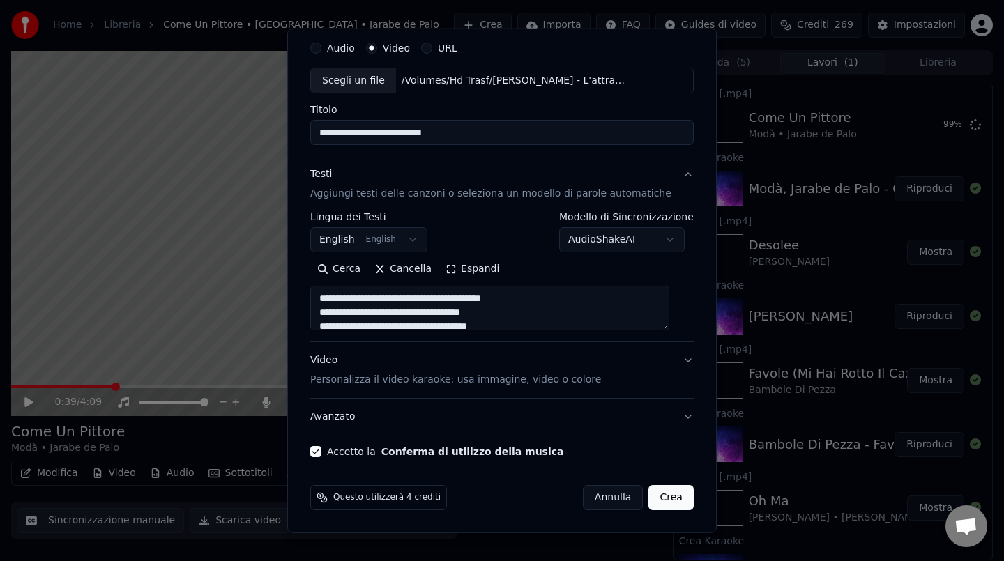
click at [649, 497] on button "Crea" at bounding box center [671, 497] width 45 height 25
select select "**"
click at [621, 406] on button "Avanzato" at bounding box center [501, 417] width 383 height 36
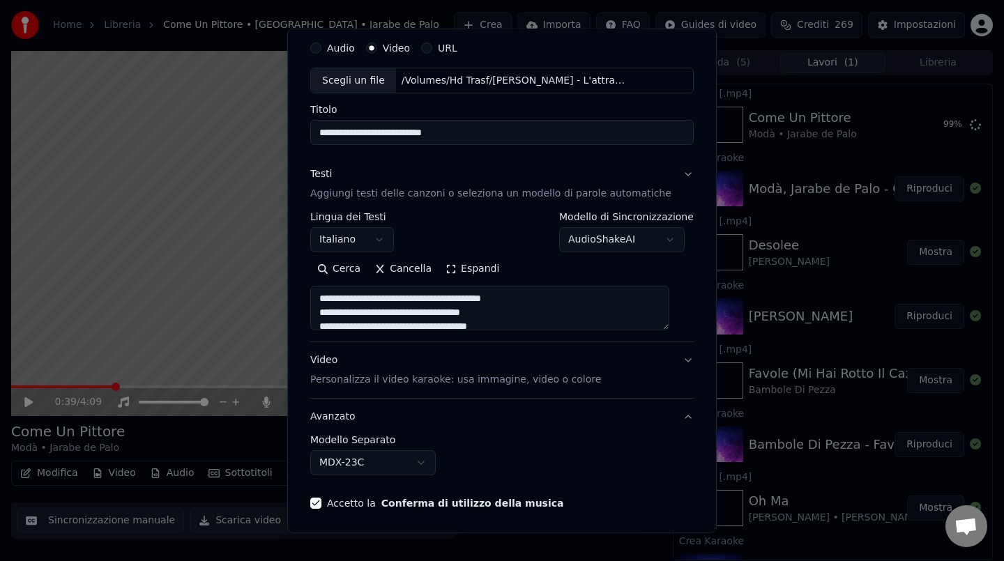
scroll to position [0, 0]
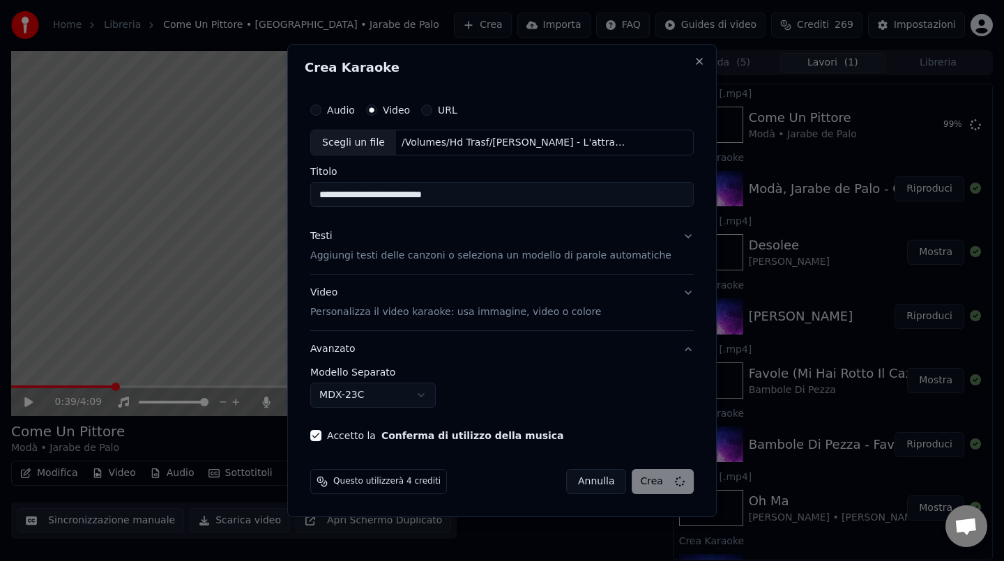
click at [645, 355] on button "Avanzato" at bounding box center [501, 349] width 383 height 36
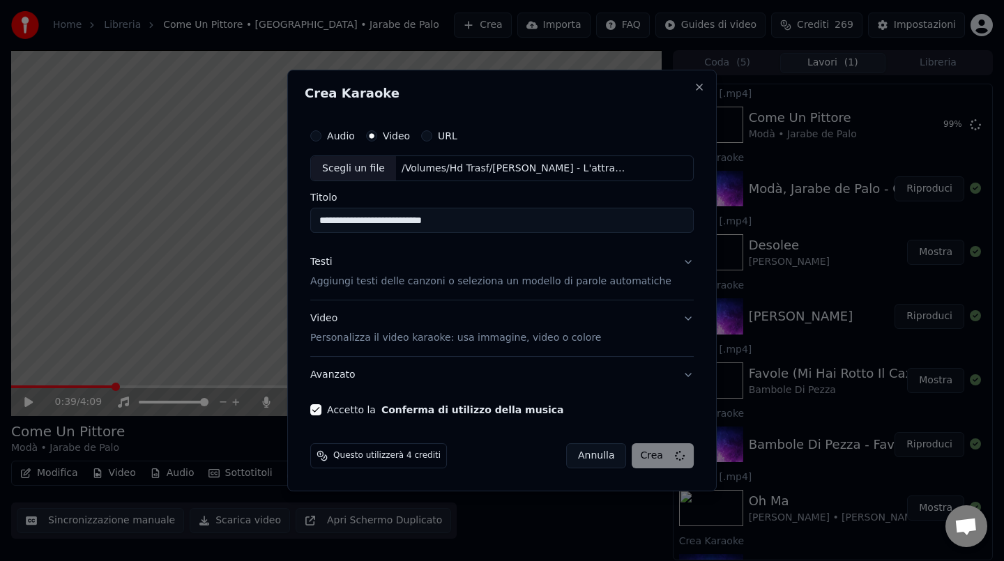
click at [637, 282] on p "Aggiungi testi delle canzoni o seleziona un modello di parole automatiche" at bounding box center [490, 282] width 361 height 14
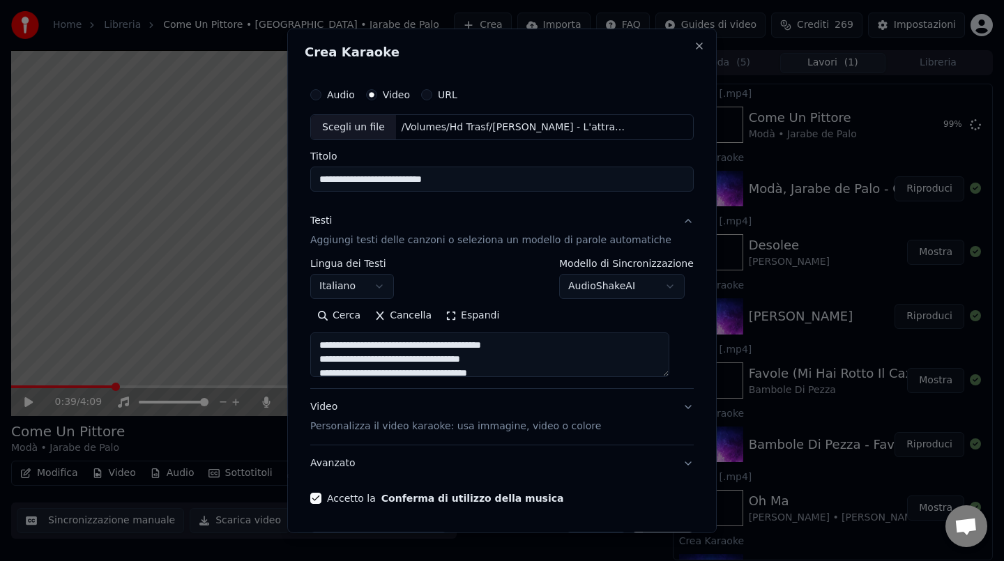
click at [537, 365] on textarea at bounding box center [489, 354] width 359 height 45
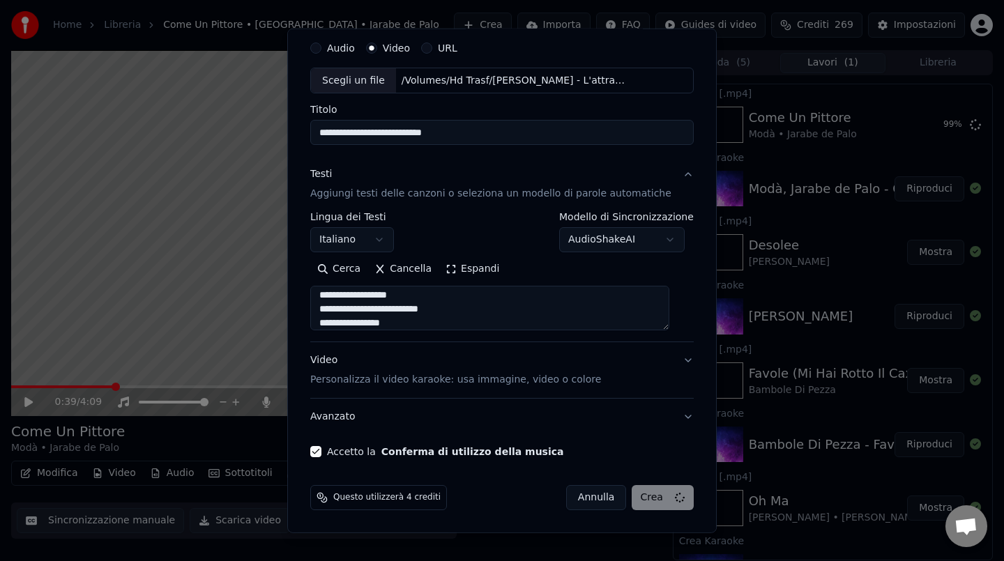
click at [578, 498] on button "Annulla" at bounding box center [596, 497] width 61 height 25
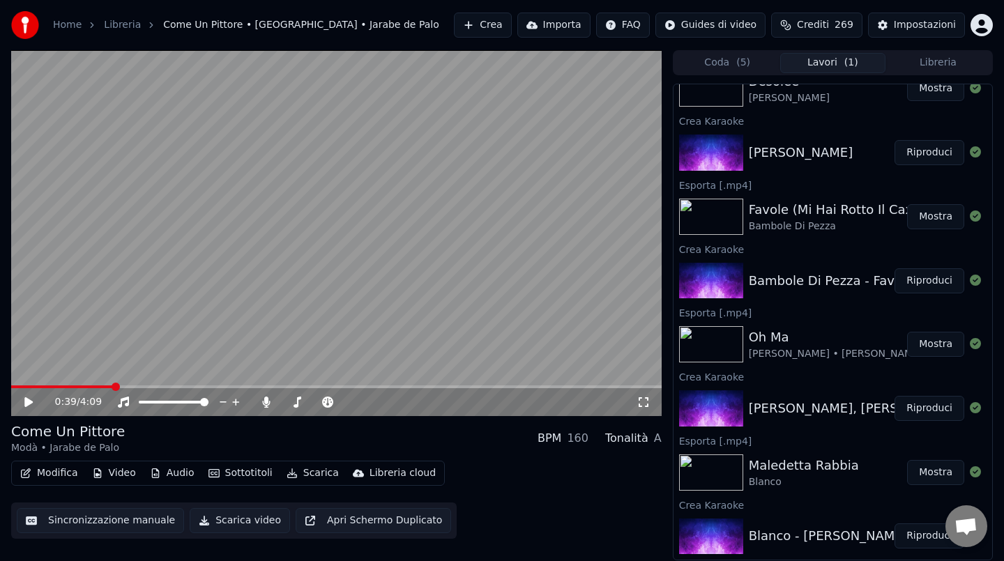
scroll to position [0, 0]
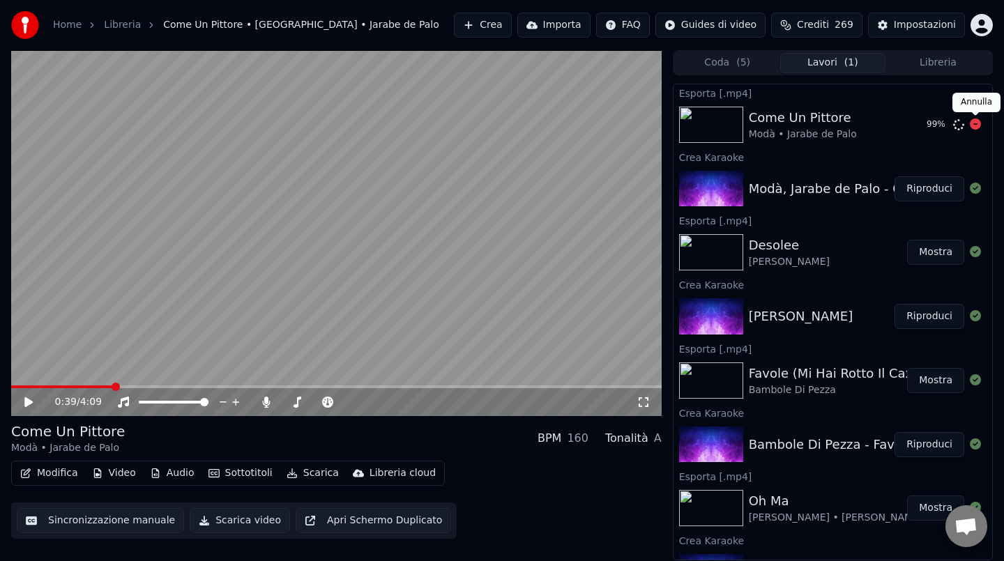
click at [974, 123] on icon at bounding box center [974, 123] width 11 height 11
click at [970, 125] on icon at bounding box center [974, 123] width 11 height 11
click at [972, 125] on icon at bounding box center [974, 123] width 11 height 11
click at [921, 194] on button "Riproduci" at bounding box center [929, 188] width 70 height 25
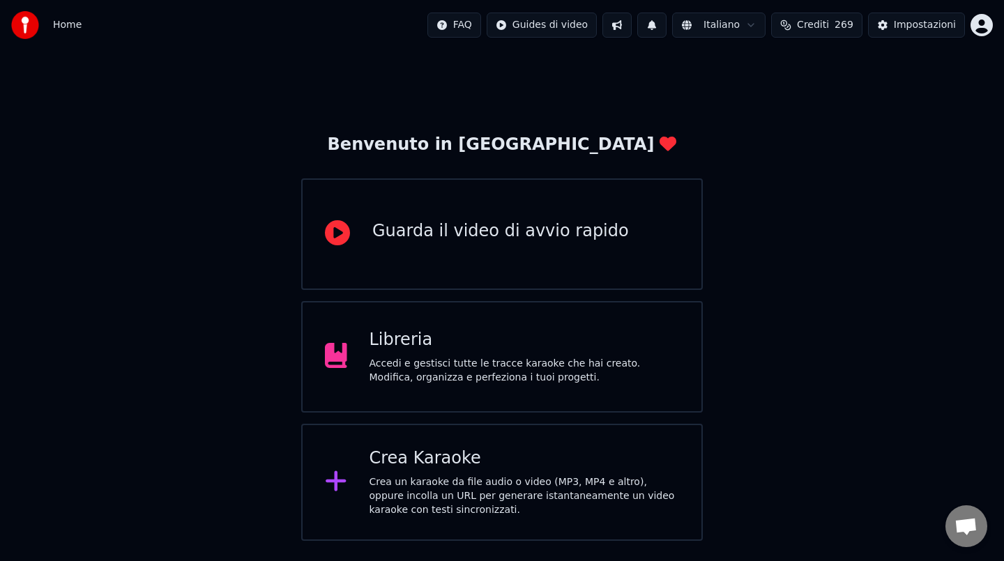
click at [468, 470] on div "Crea Karaoke Crea un karaoke da file audio o video (MP3, MP4 e altro), oppure i…" at bounding box center [524, 482] width 310 height 70
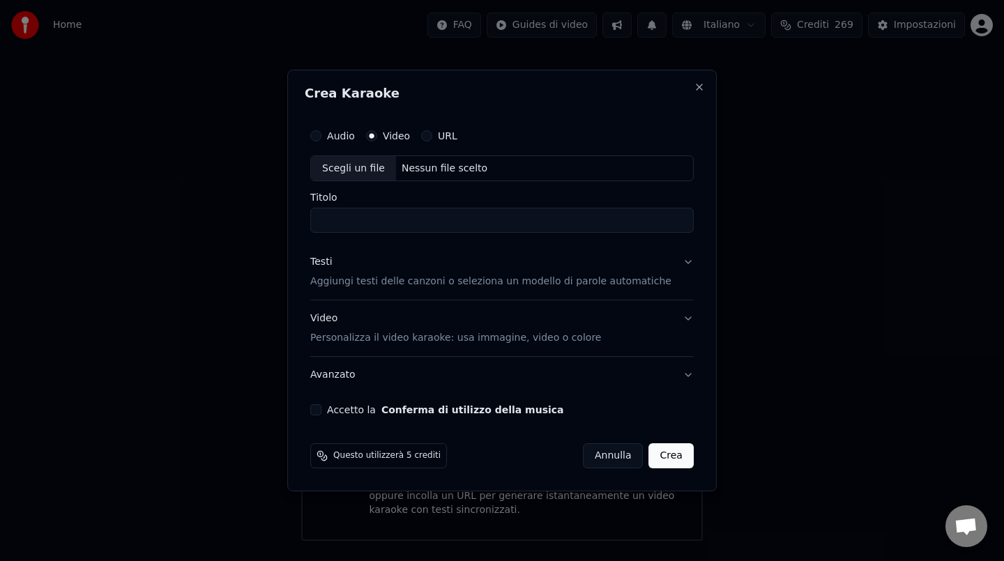
click at [604, 461] on button "Annulla" at bounding box center [613, 455] width 61 height 25
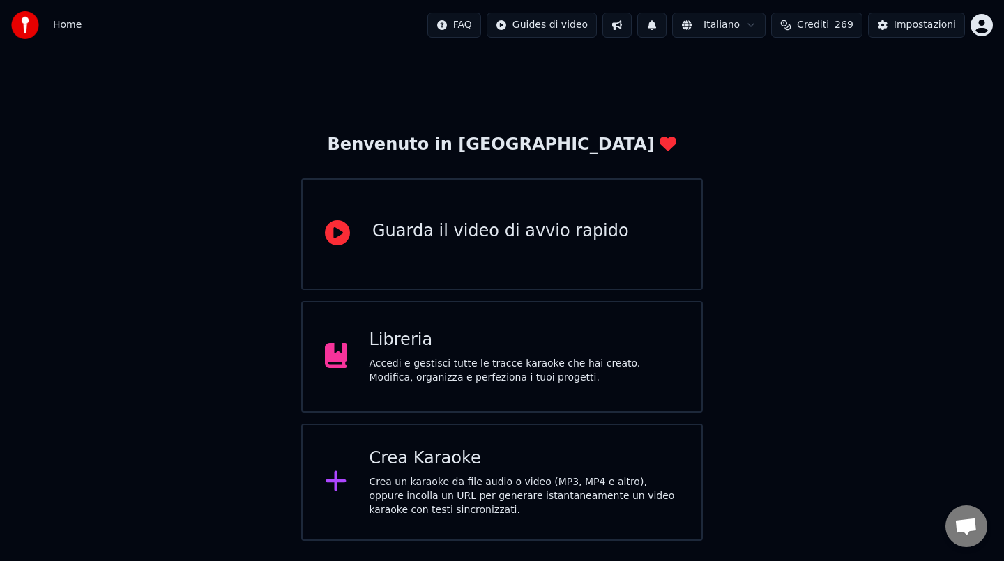
click at [484, 353] on div "Libreria Accedi e gestisci tutte le tracce karaoke che hai creato. Modifica, or…" at bounding box center [524, 357] width 310 height 56
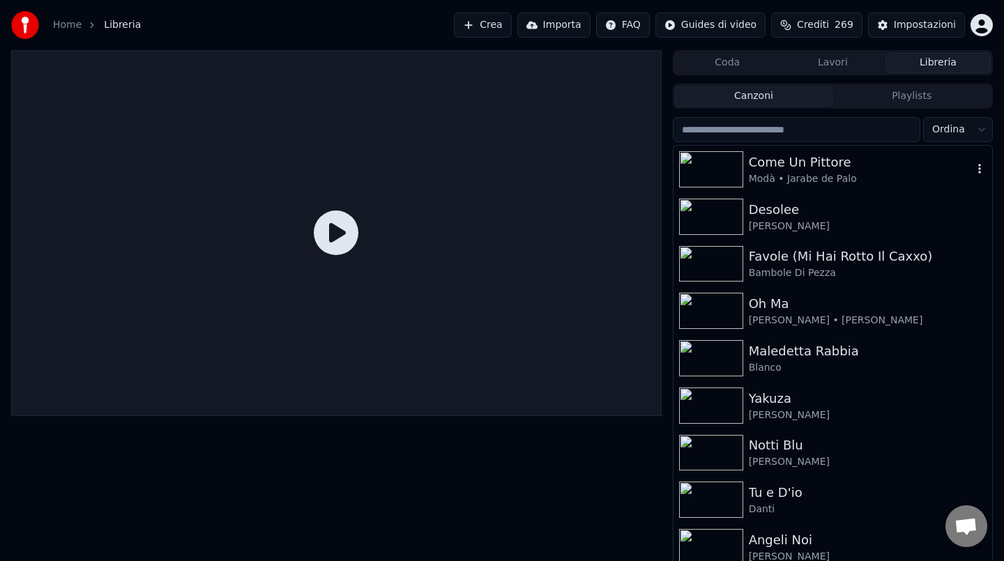
click at [797, 170] on div "Come Un Pittore" at bounding box center [861, 163] width 224 height 20
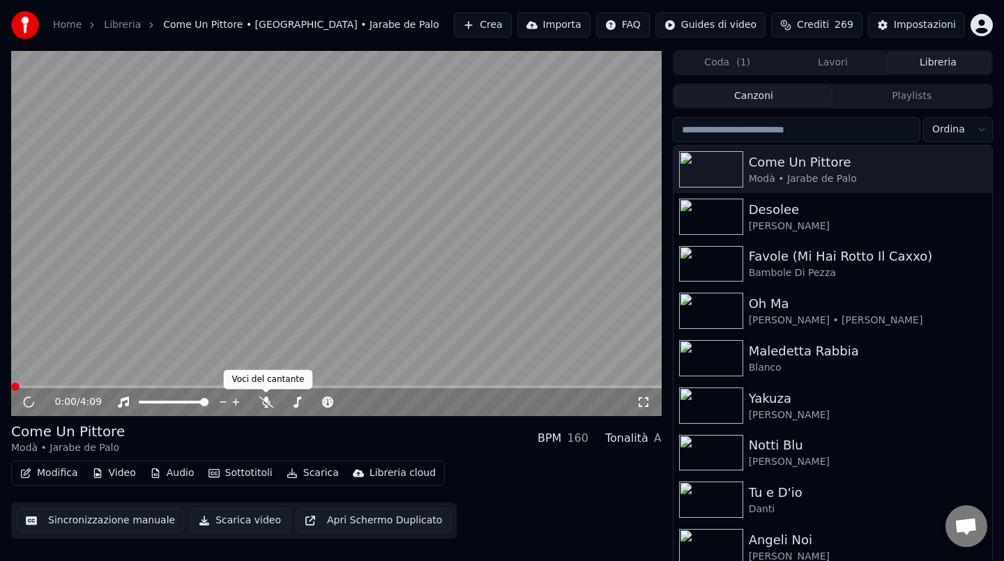
click at [256, 408] on div "0:00 / 4:09" at bounding box center [345, 402] width 581 height 14
click at [263, 404] on icon at bounding box center [266, 402] width 14 height 11
click at [122, 386] on span at bounding box center [336, 386] width 650 height 3
click at [251, 288] on video at bounding box center [336, 233] width 650 height 366
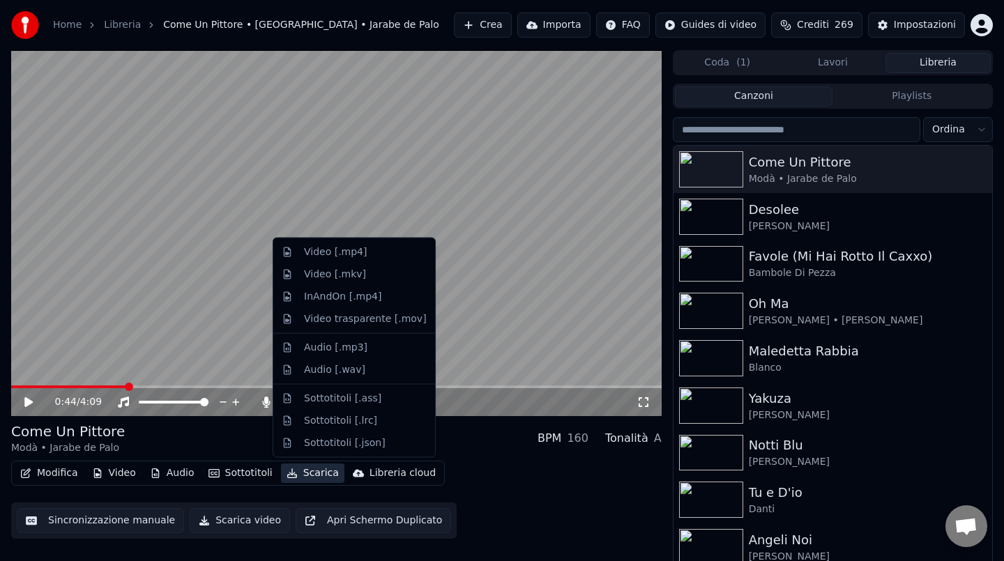
click at [312, 470] on button "Scarica" at bounding box center [312, 473] width 63 height 20
click at [360, 257] on div "Video [.mp4]" at bounding box center [335, 252] width 63 height 14
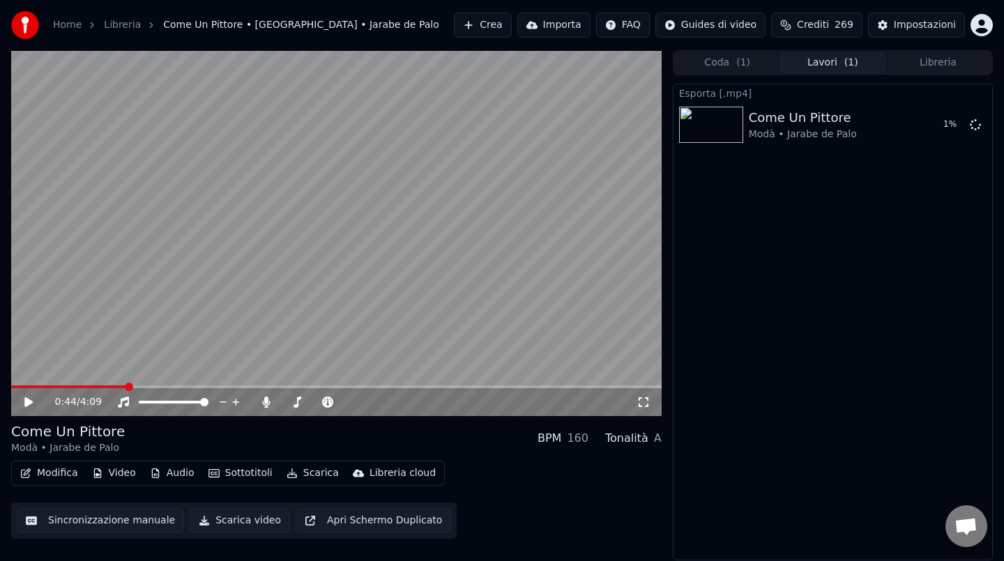
click at [500, 22] on button "Crea" at bounding box center [482, 25] width 57 height 25
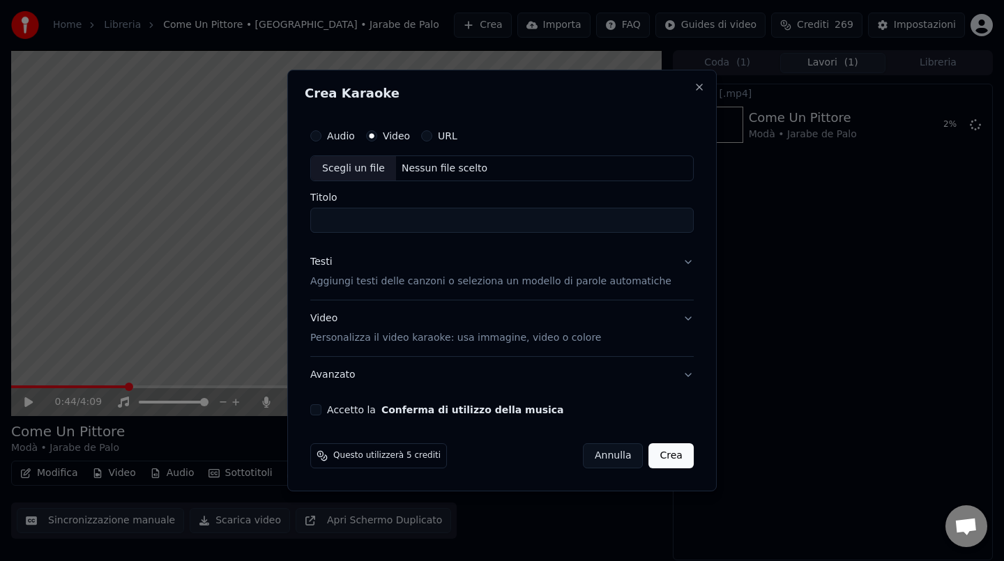
click at [472, 175] on div "Scegli un file Nessun file scelto" at bounding box center [501, 168] width 383 height 26
type input "**********"
click at [385, 266] on div "Testi Aggiungi testi delle canzoni o seleziona un modello di parole automatiche" at bounding box center [490, 272] width 361 height 33
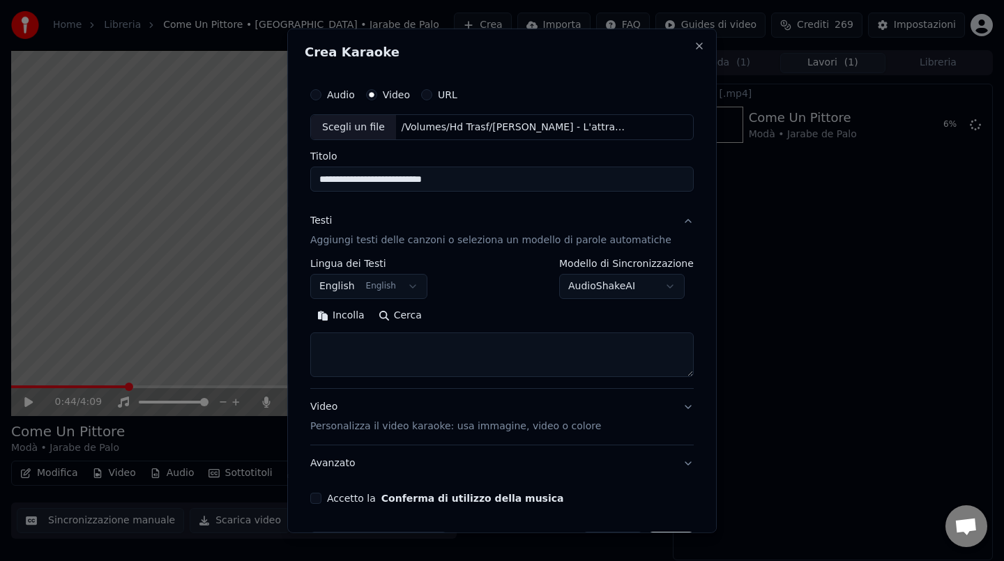
click at [367, 315] on button "Incolla" at bounding box center [340, 316] width 61 height 22
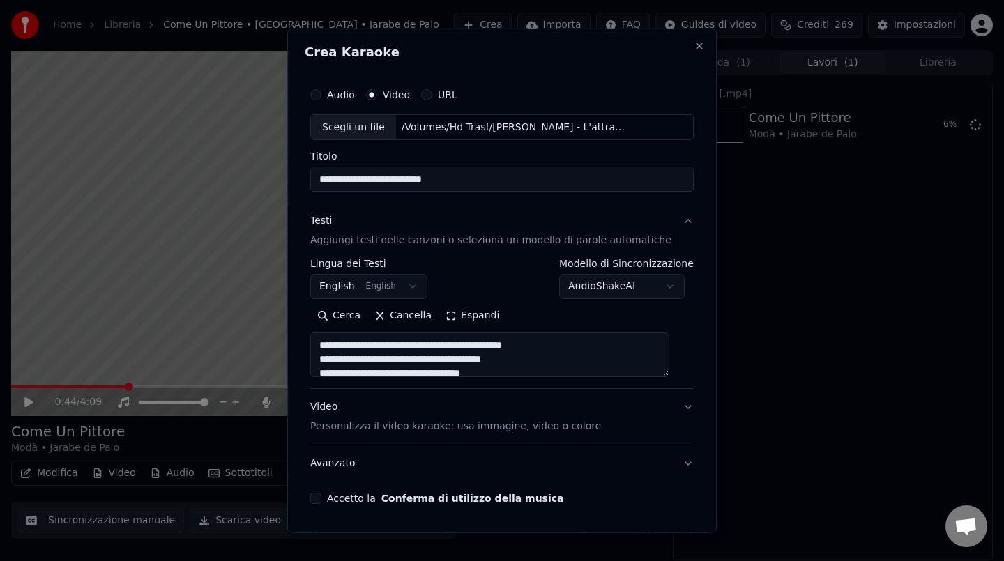
drag, startPoint x: 331, startPoint y: 359, endPoint x: 331, endPoint y: 342, distance: 16.7
click at [331, 342] on textarea at bounding box center [489, 354] width 359 height 45
type textarea "**********"
click at [321, 496] on button "Accetto la Conferma di utilizzo della musica" at bounding box center [315, 498] width 11 height 11
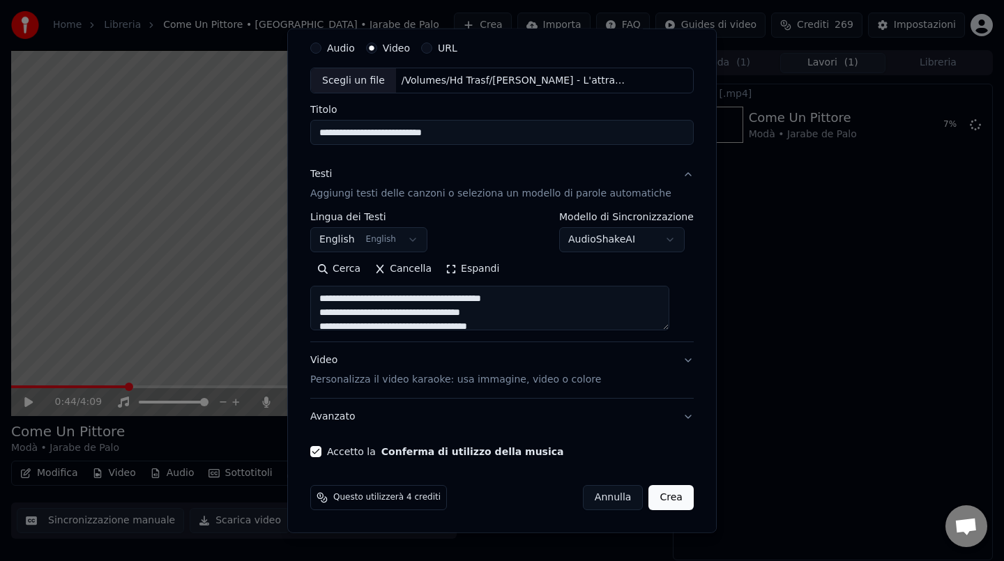
click at [670, 498] on button "Crea" at bounding box center [671, 497] width 45 height 25
select select "**"
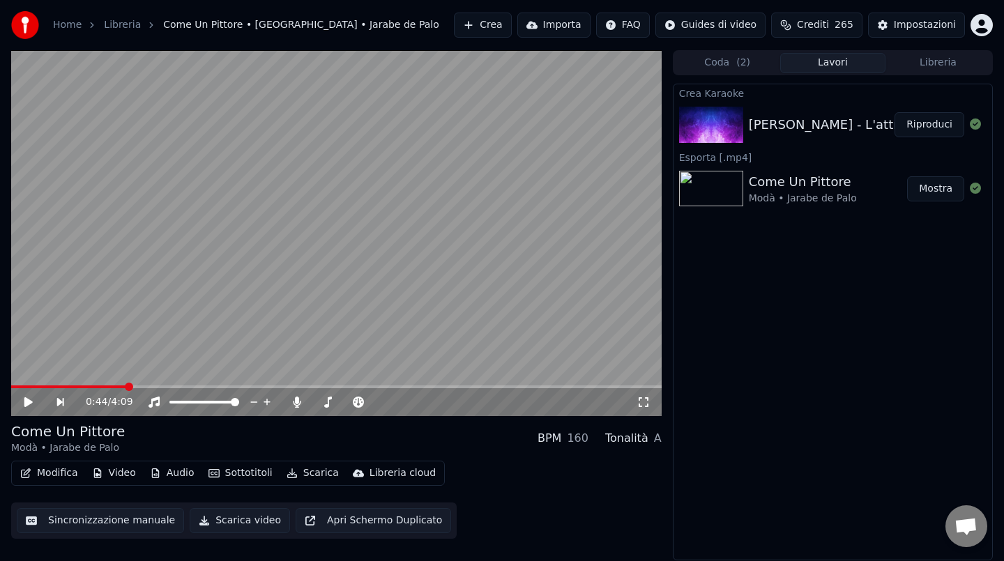
click at [918, 125] on button "Riproduci" at bounding box center [929, 124] width 70 height 25
click at [117, 387] on span at bounding box center [336, 386] width 650 height 3
click at [331, 262] on video at bounding box center [336, 233] width 650 height 366
click at [313, 470] on button "Scarica" at bounding box center [312, 473] width 63 height 20
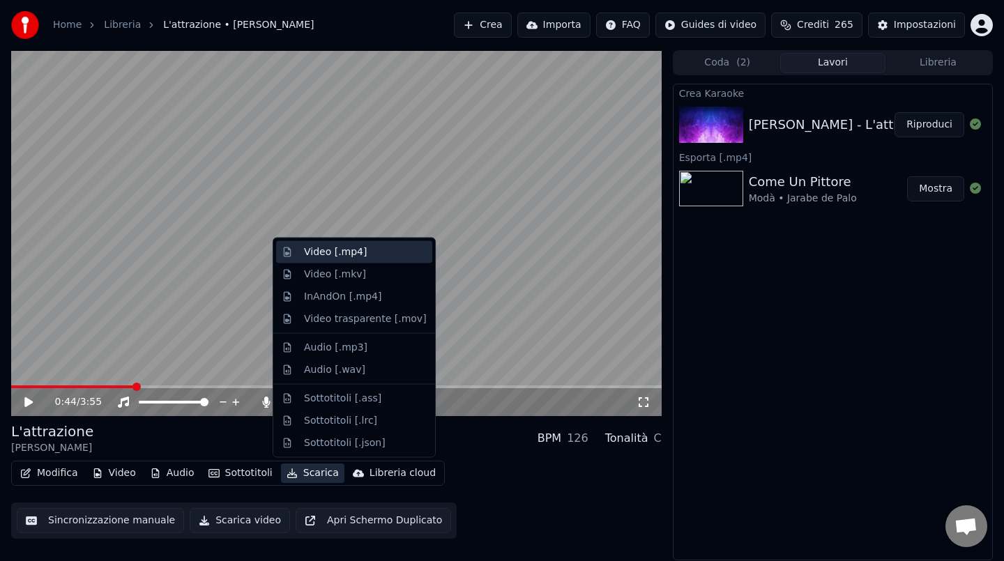
click at [350, 252] on div "Video [.mp4]" at bounding box center [335, 252] width 63 height 14
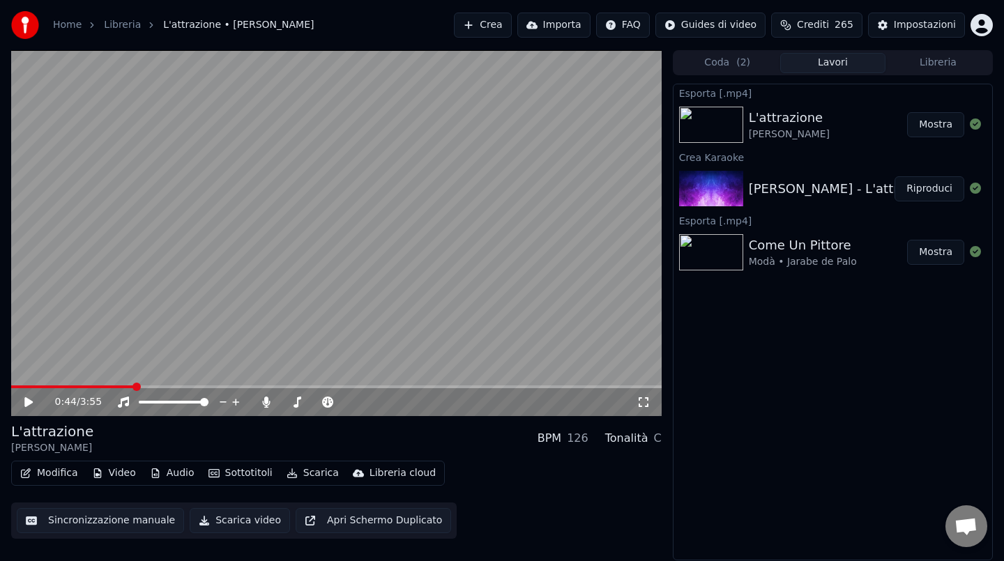
click at [843, 19] on span "265" at bounding box center [843, 25] width 19 height 14
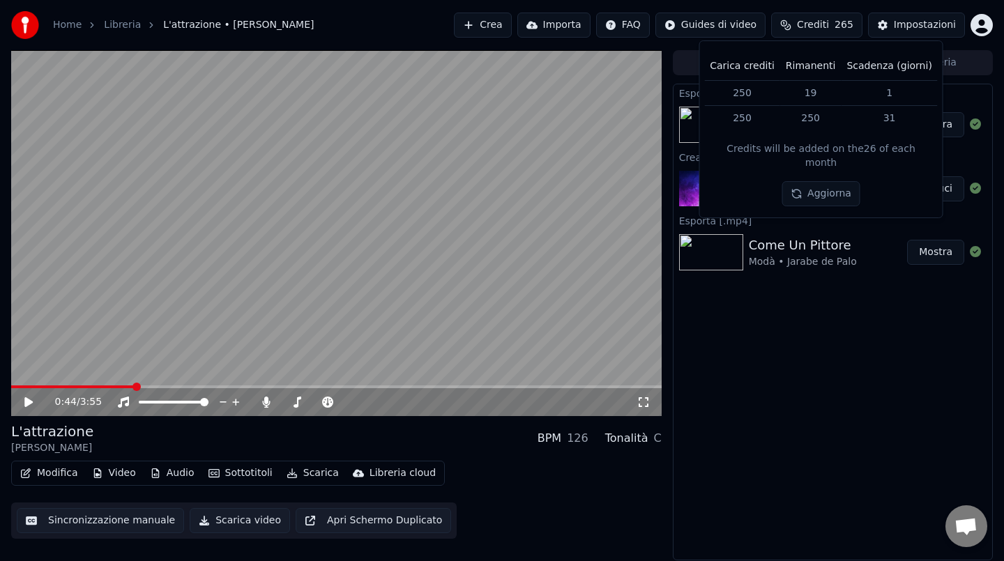
click at [843, 19] on span "265" at bounding box center [843, 25] width 19 height 14
